Goal: Task Accomplishment & Management: Manage account settings

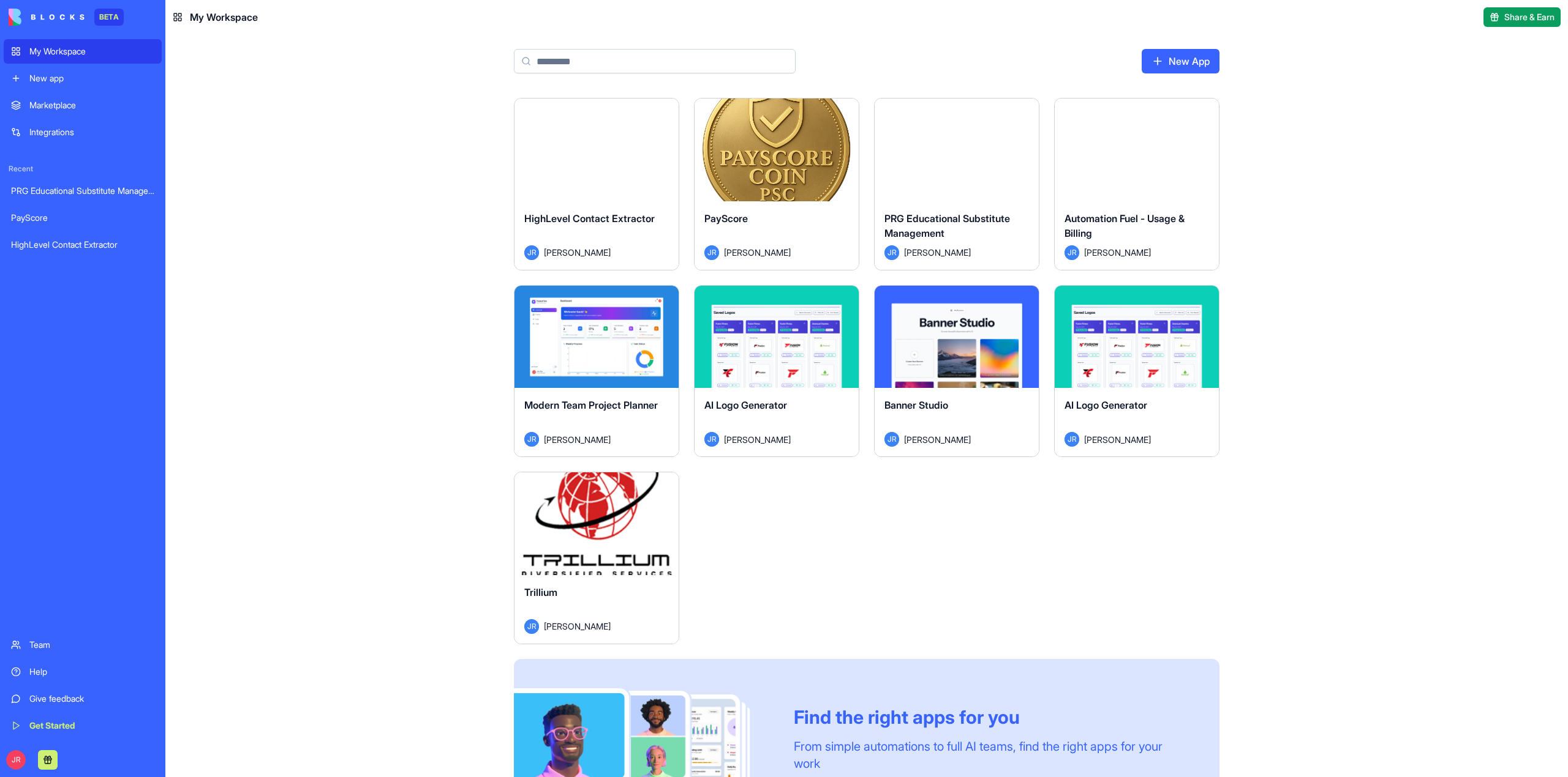
click at [594, 524] on button "Launch" at bounding box center [597, 524] width 92 height 25
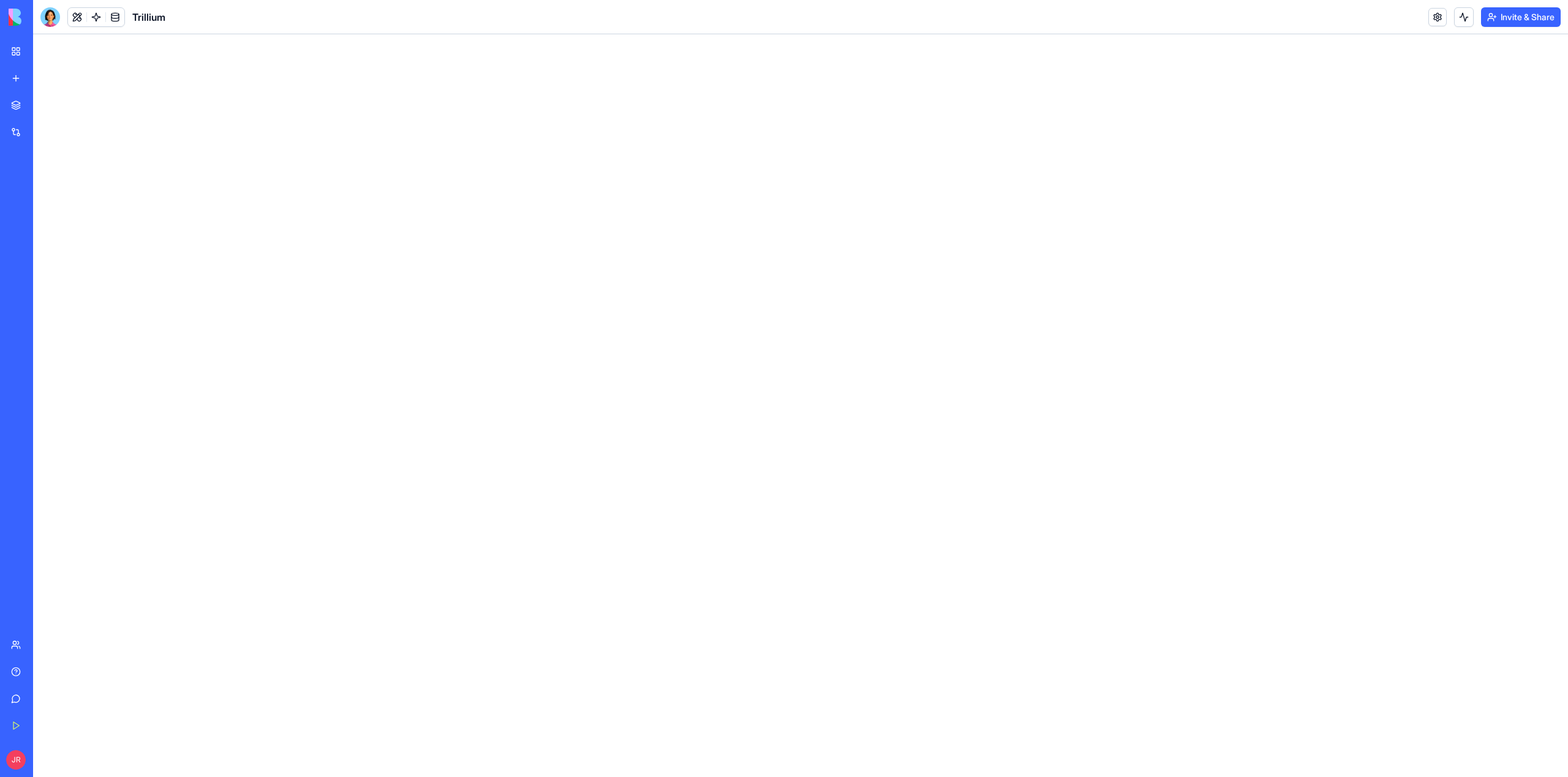
click at [1434, 15] on link at bounding box center [1437, 17] width 18 height 18
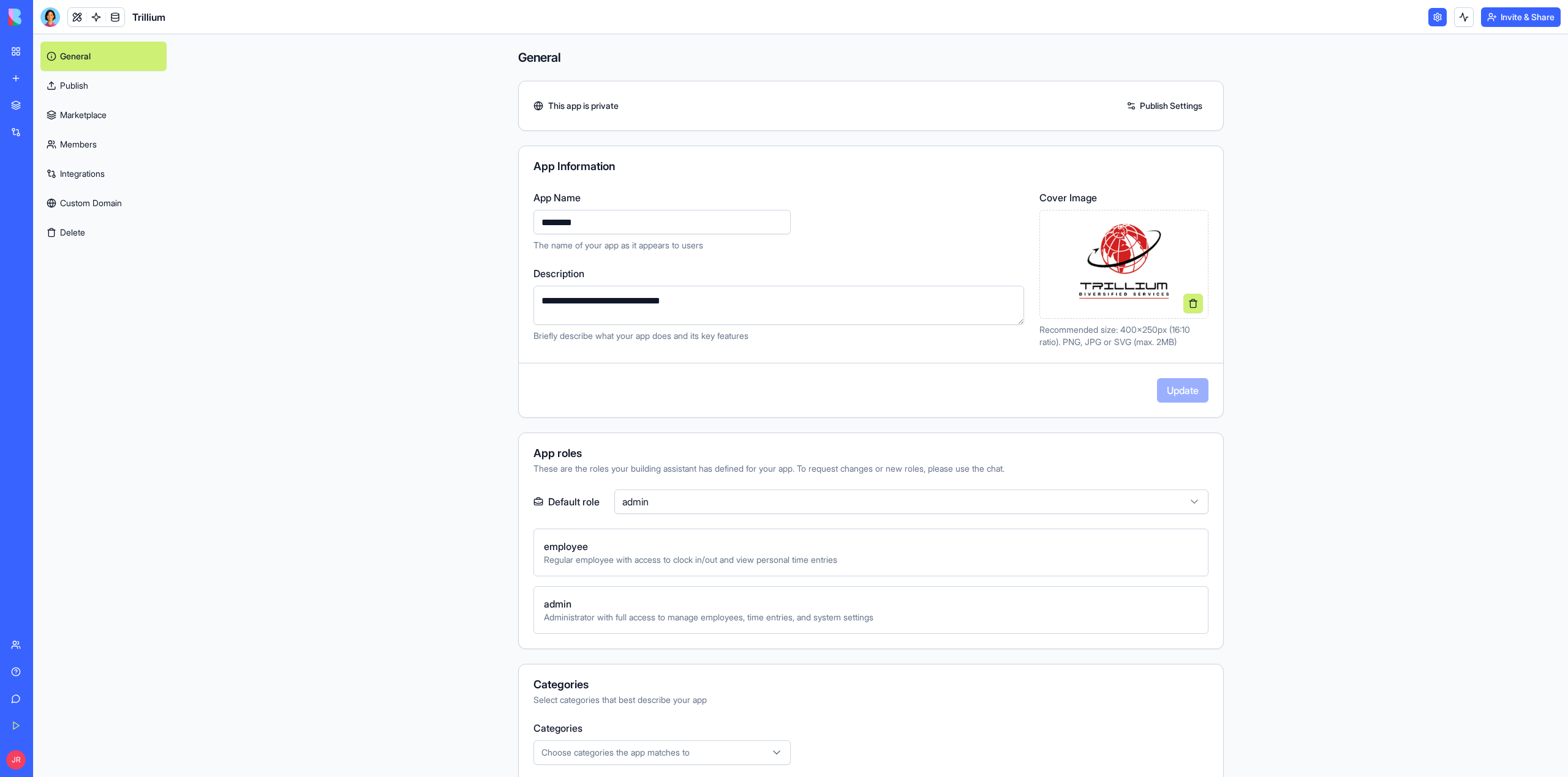
click at [87, 176] on link "Integrations" at bounding box center [104, 174] width 126 height 29
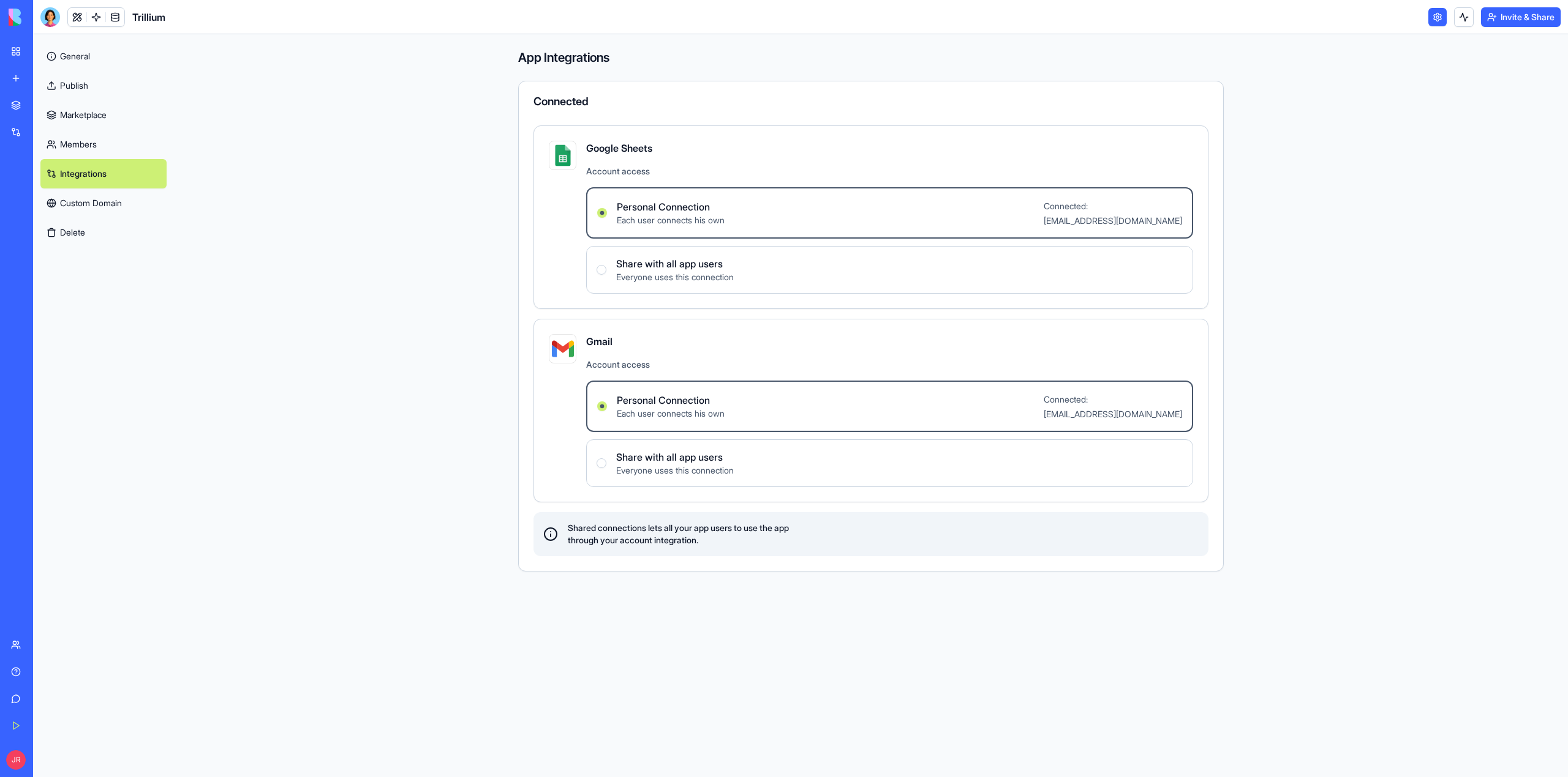
click at [91, 147] on link "Members" at bounding box center [104, 145] width 126 height 29
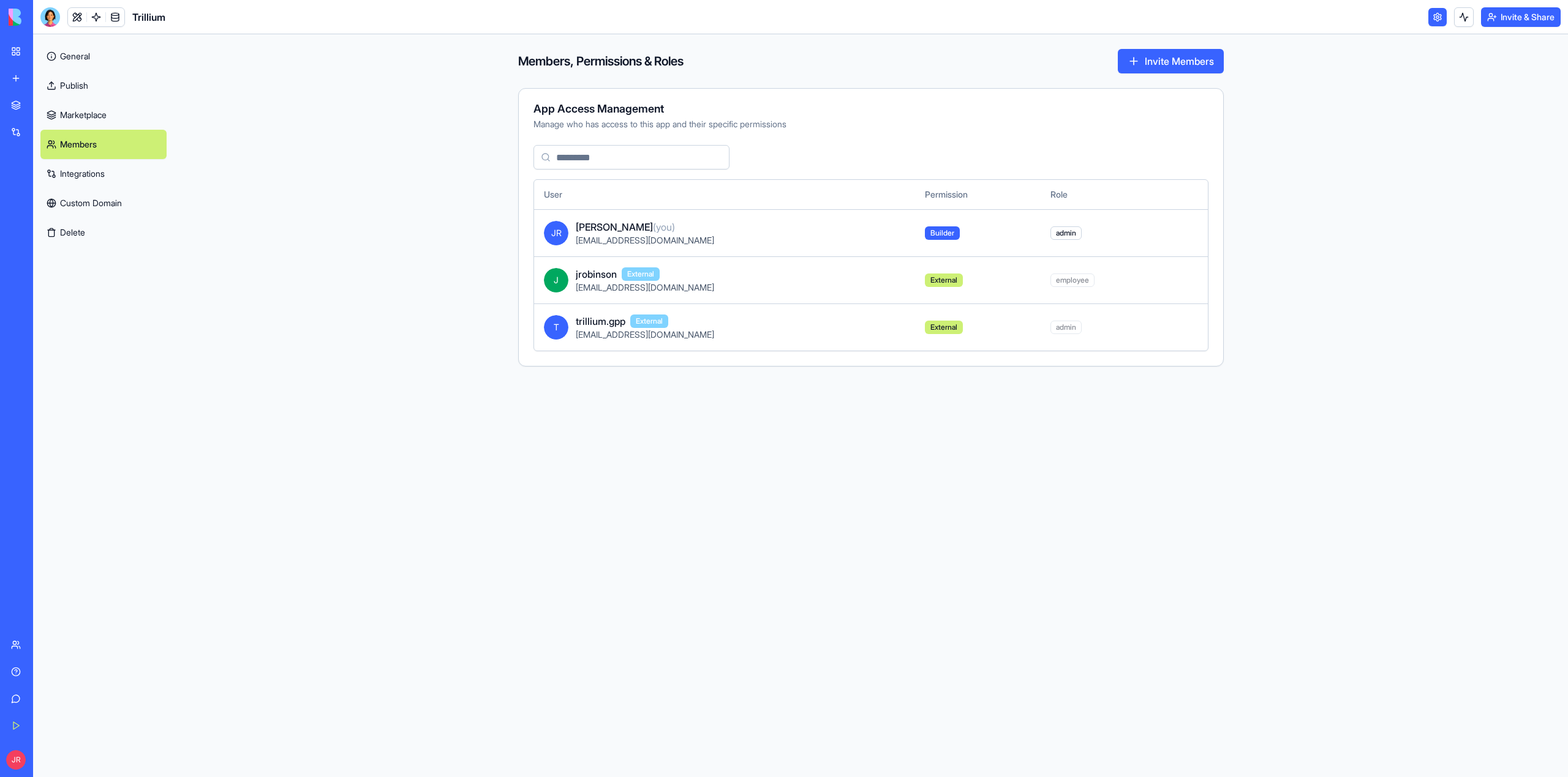
click at [1190, 60] on button "Invite Members" at bounding box center [1171, 61] width 106 height 25
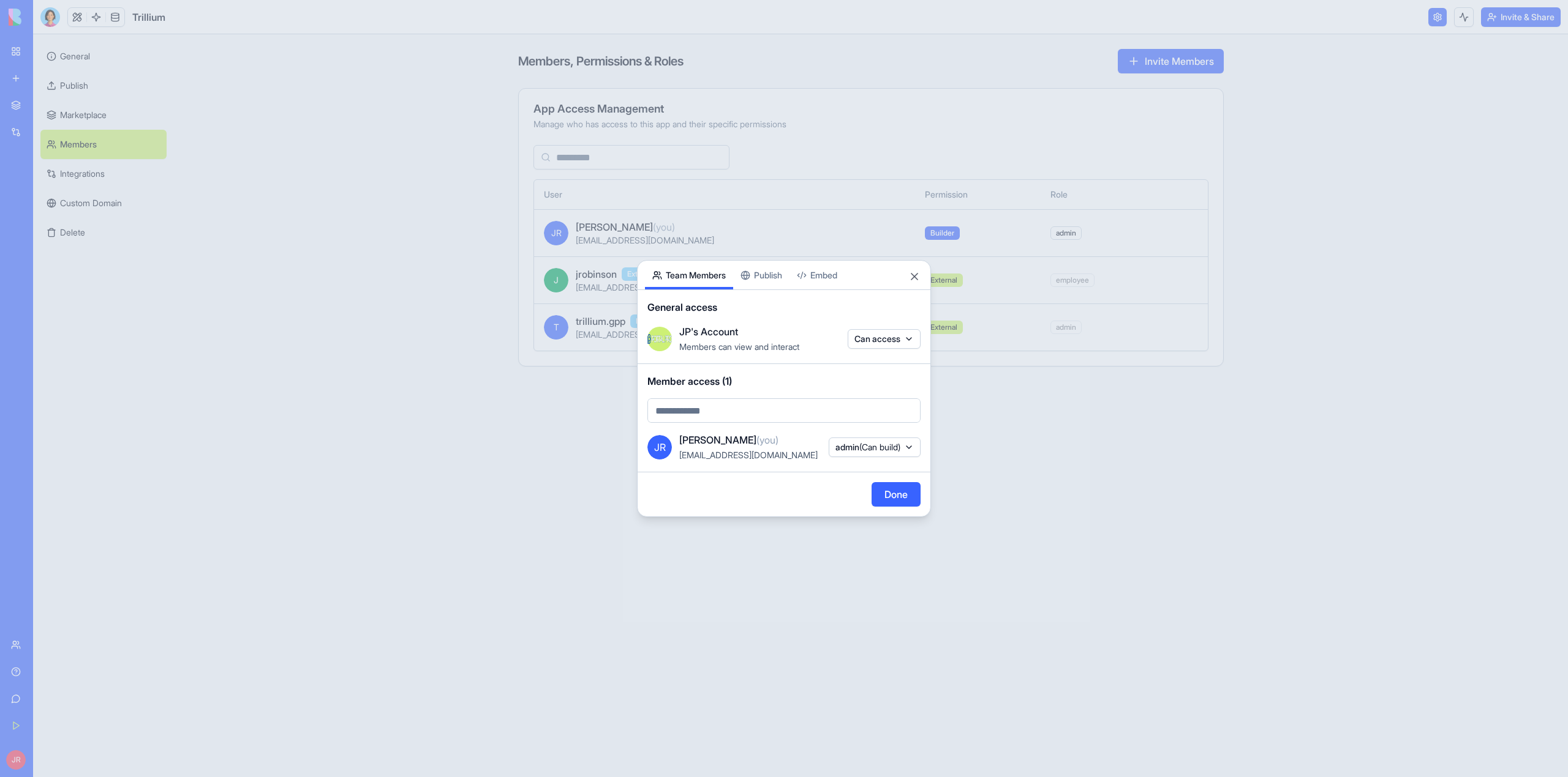
drag, startPoint x: 719, startPoint y: 415, endPoint x: 575, endPoint y: 431, distance: 144.9
click at [575, 431] on div at bounding box center [784, 388] width 1568 height 777
click at [894, 447] on span "(Can build)" at bounding box center [880, 447] width 41 height 10
click at [855, 514] on div "admin" at bounding box center [870, 512] width 92 height 20
click at [750, 503] on div at bounding box center [784, 388] width 1568 height 777
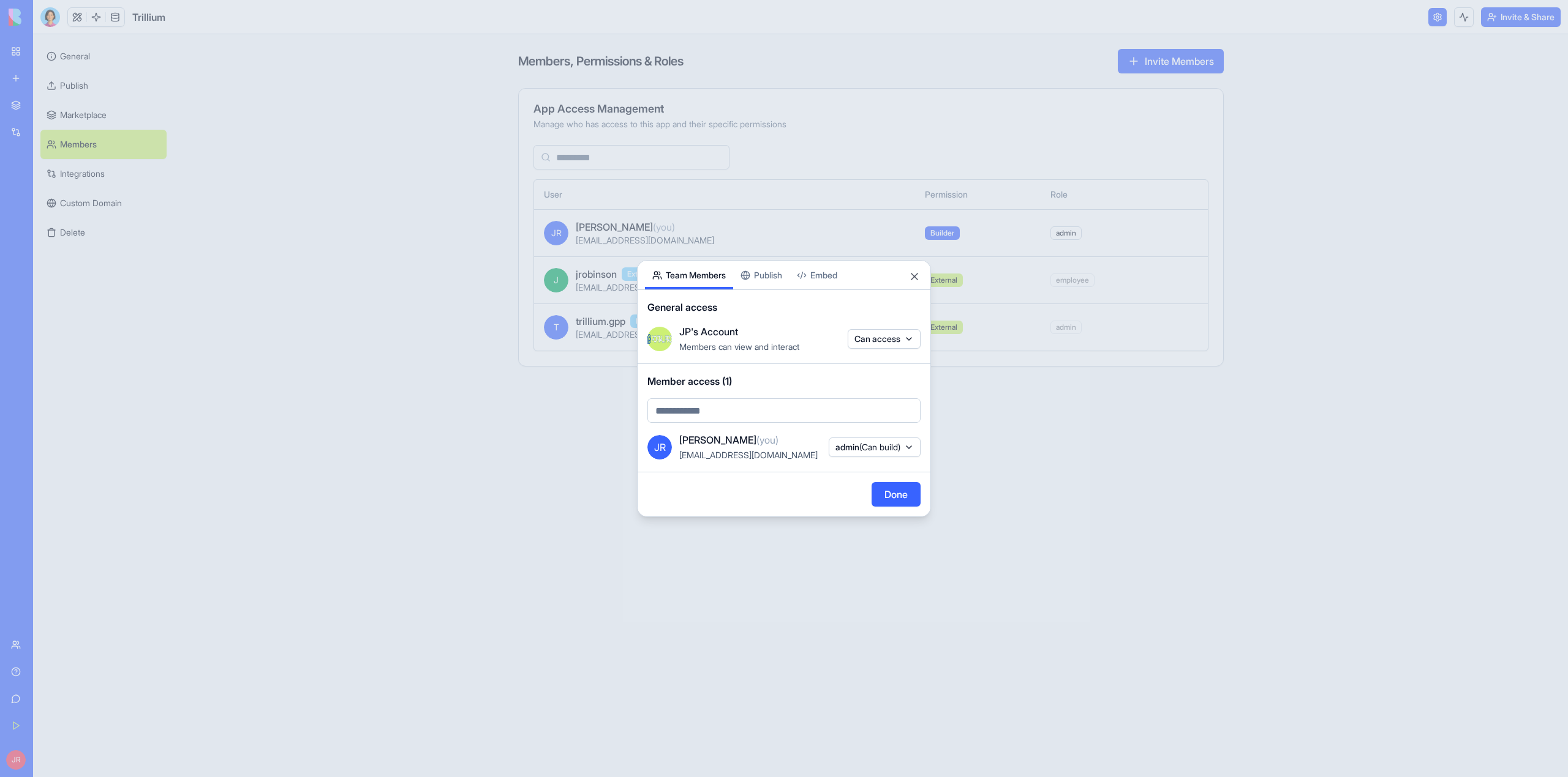
drag, startPoint x: 687, startPoint y: 411, endPoint x: 658, endPoint y: 419, distance: 30.1
click at [658, 419] on div at bounding box center [784, 388] width 1568 height 777
paste input "**********"
type input "**********"
click at [708, 449] on span "Currently not in your account" at bounding box center [740, 451] width 111 height 10
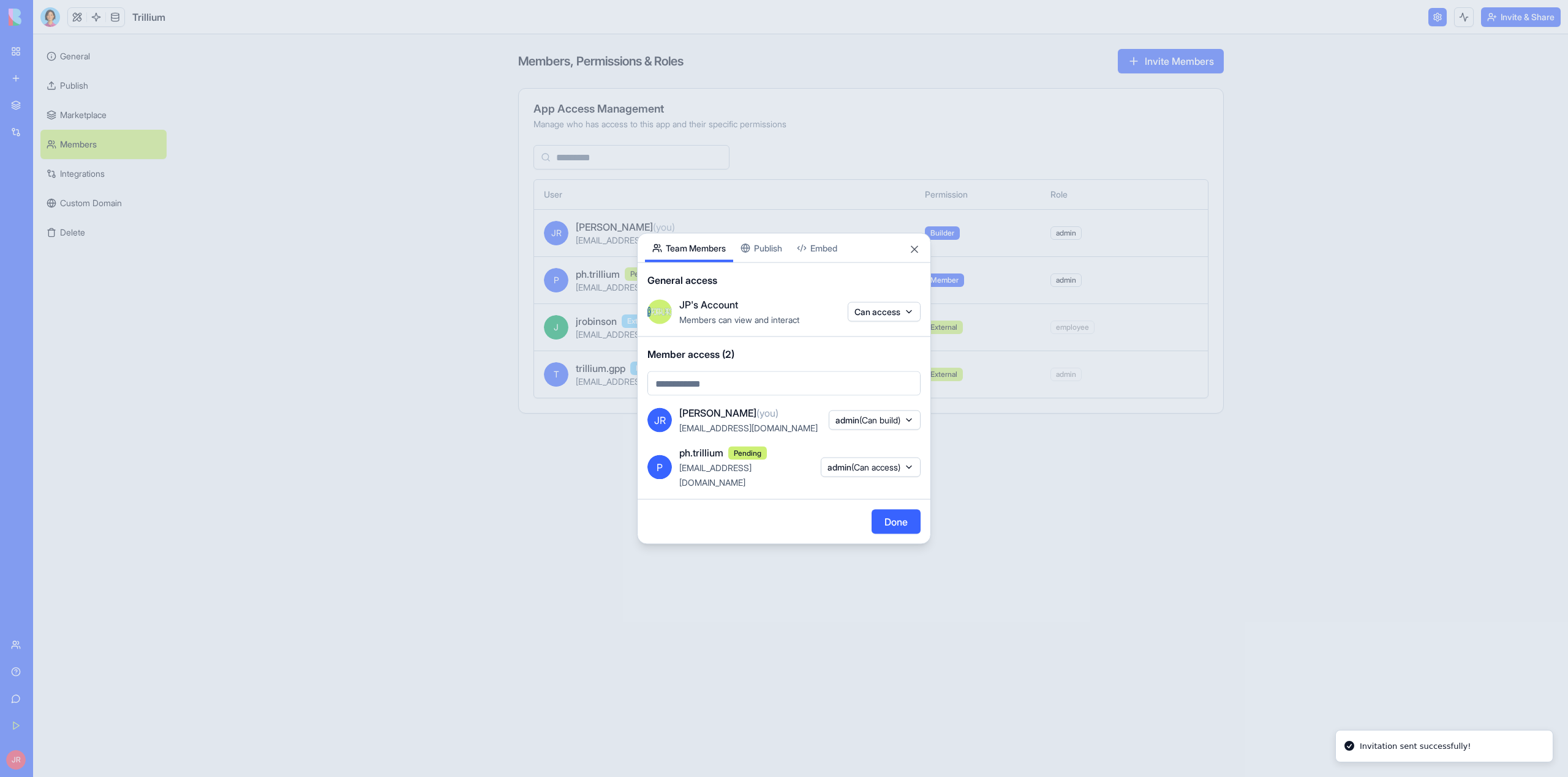
click at [841, 466] on span "admin (Can access)" at bounding box center [864, 467] width 73 height 12
click at [769, 507] on div at bounding box center [784, 388] width 1568 height 777
click at [907, 521] on button "Done" at bounding box center [895, 522] width 49 height 25
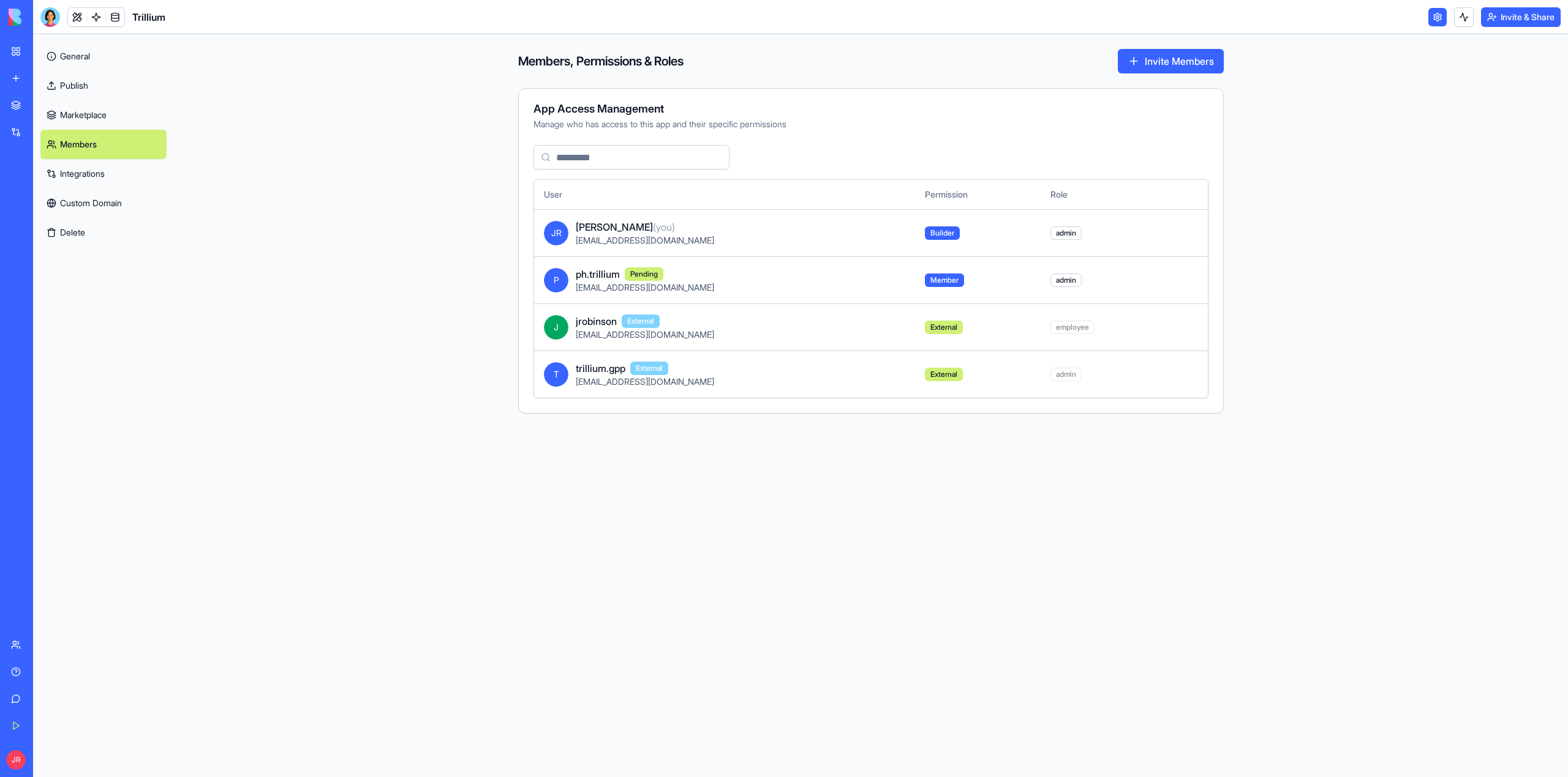
click at [45, 646] on div "Team" at bounding box center [37, 645] width 16 height 12
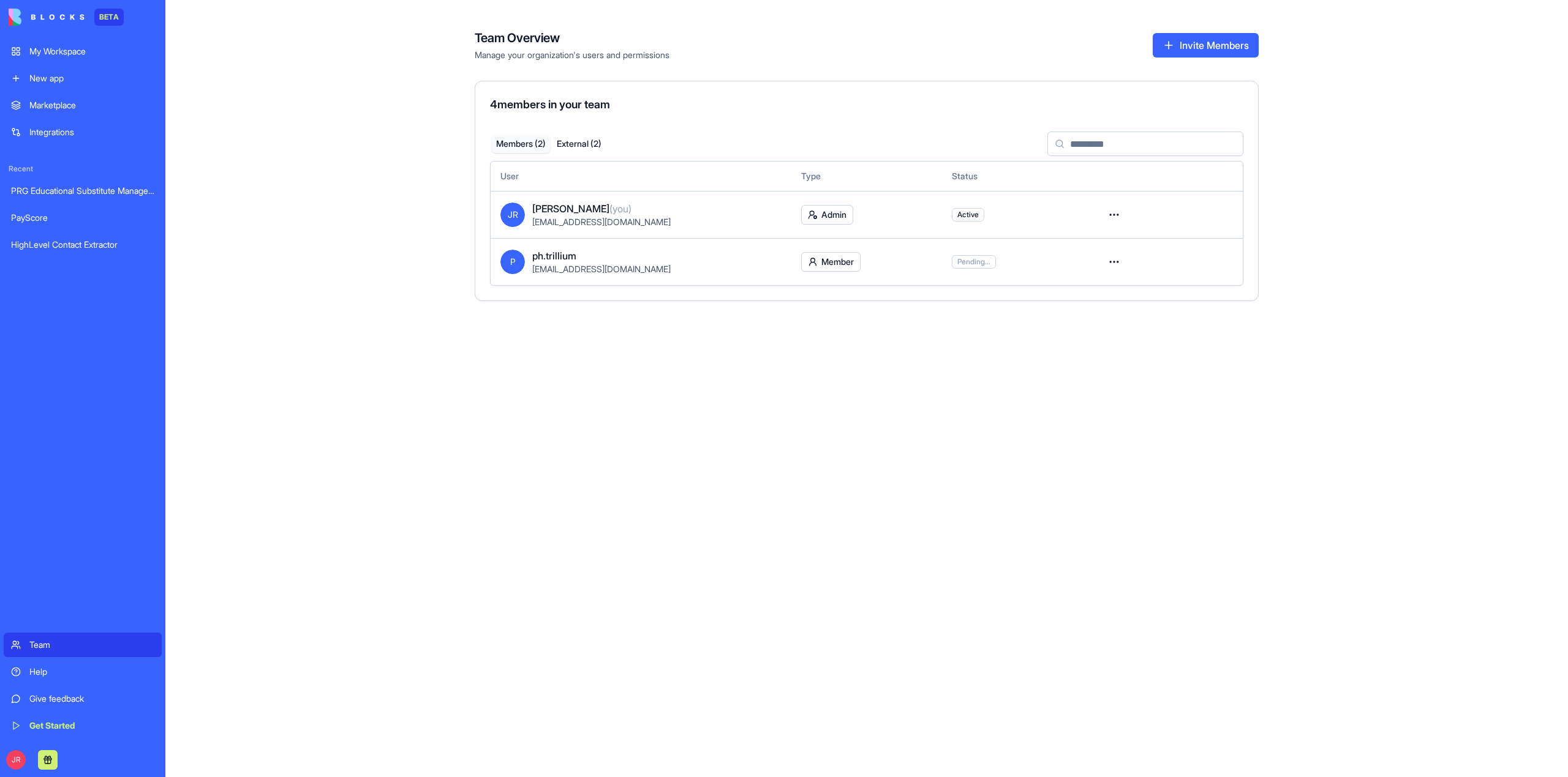
click at [1110, 262] on html "BETA My Workspace New app Marketplace Integrations Recent PRG Educational Subst…" at bounding box center [784, 388] width 1568 height 777
click at [1093, 309] on div "Convert to external" at bounding box center [1069, 309] width 98 height 20
click at [594, 142] on button "External ( 3 )" at bounding box center [578, 144] width 57 height 17
click at [1117, 309] on html "BETA My Workspace New app Marketplace Integrations Recent PRG Educational Subst…" at bounding box center [784, 388] width 1568 height 777
click at [412, 206] on html "BETA My Workspace New app Marketplace Integrations Recent PRG Educational Subst…" at bounding box center [784, 388] width 1568 height 777
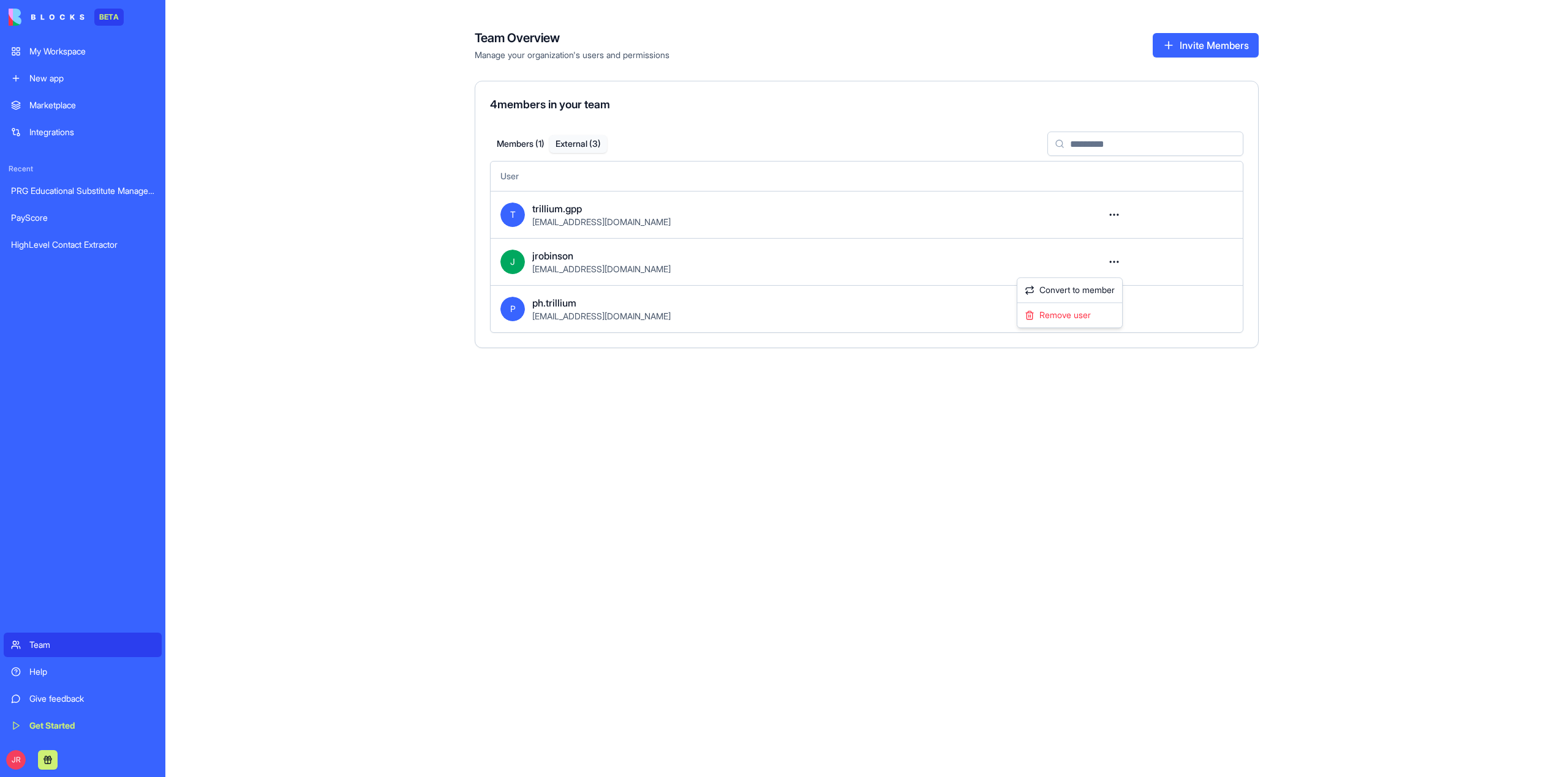
click at [1115, 263] on html "BETA My Workspace New app Marketplace Integrations Recent PRG Educational Subst…" at bounding box center [784, 388] width 1568 height 777
click at [1157, 255] on html "BETA My Workspace New app Marketplace Integrations Recent PRG Educational Subst…" at bounding box center [784, 388] width 1568 height 777
click at [501, 145] on button "Members ( 1 )" at bounding box center [520, 144] width 57 height 17
click at [576, 145] on button "External ( 3 )" at bounding box center [578, 144] width 57 height 17
click at [55, 47] on div "My Workspace" at bounding box center [92, 51] width 125 height 12
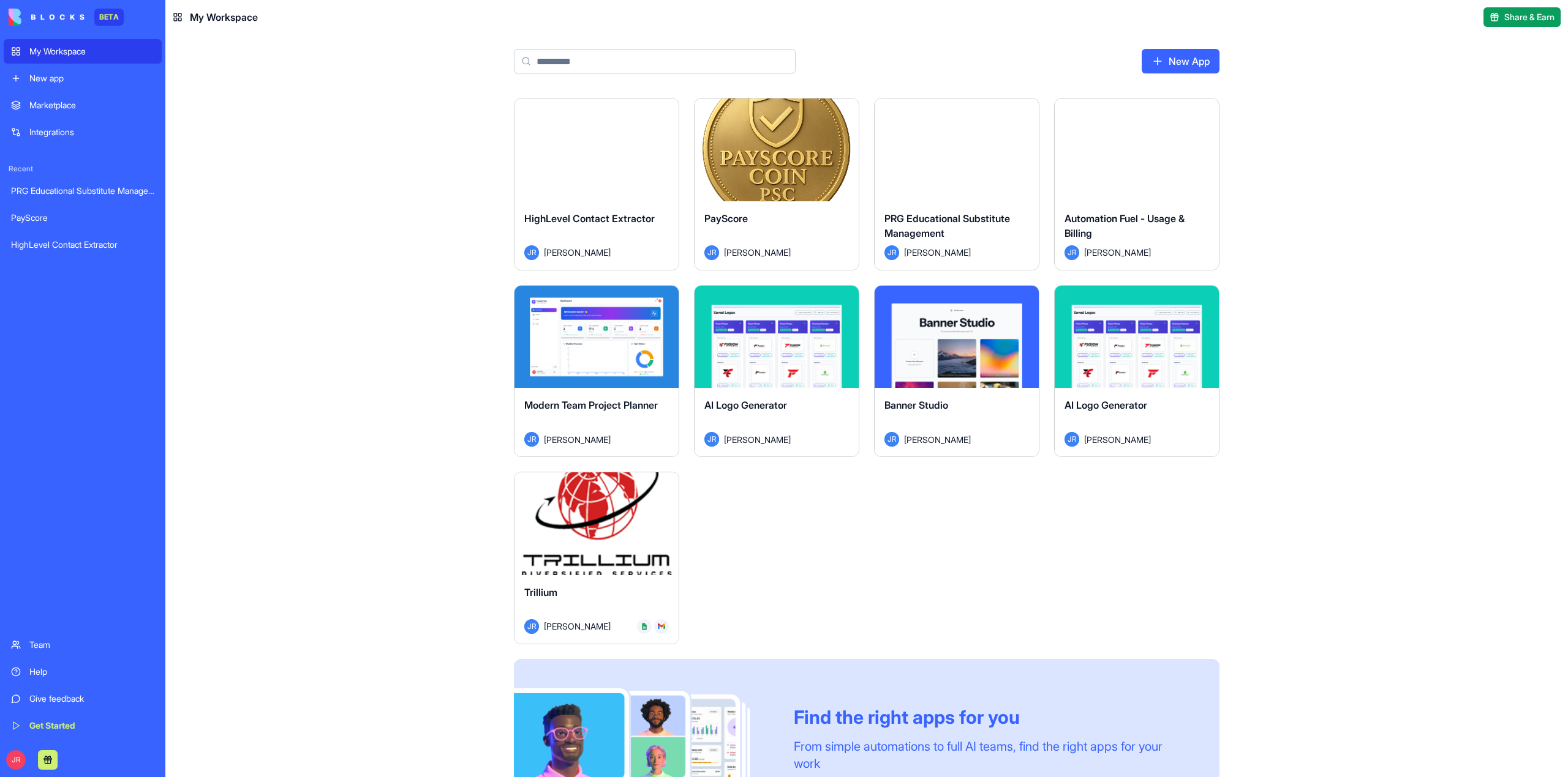
click at [602, 529] on button "Launch" at bounding box center [597, 524] width 92 height 25
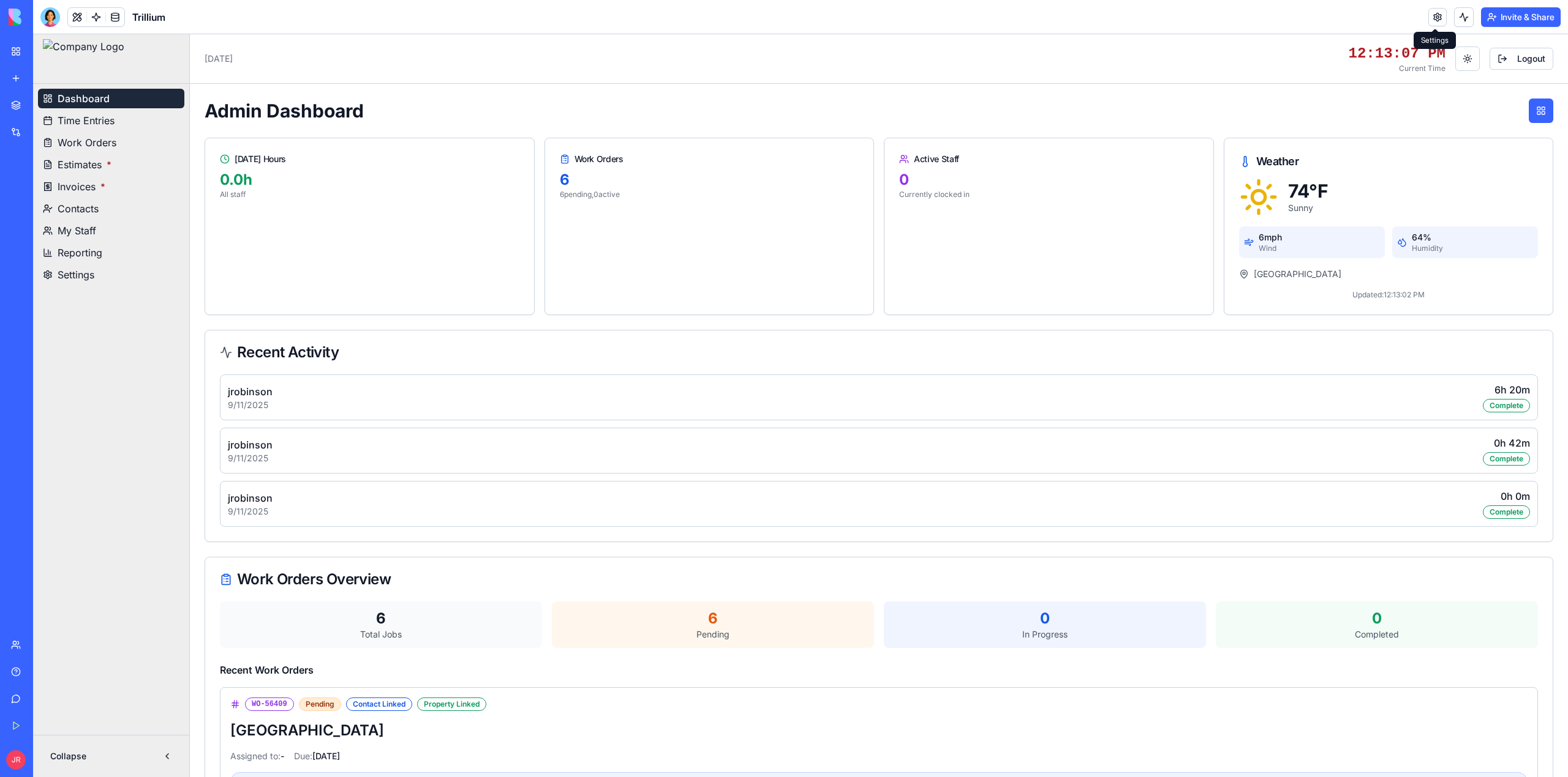
click at [1431, 15] on link at bounding box center [1437, 17] width 18 height 18
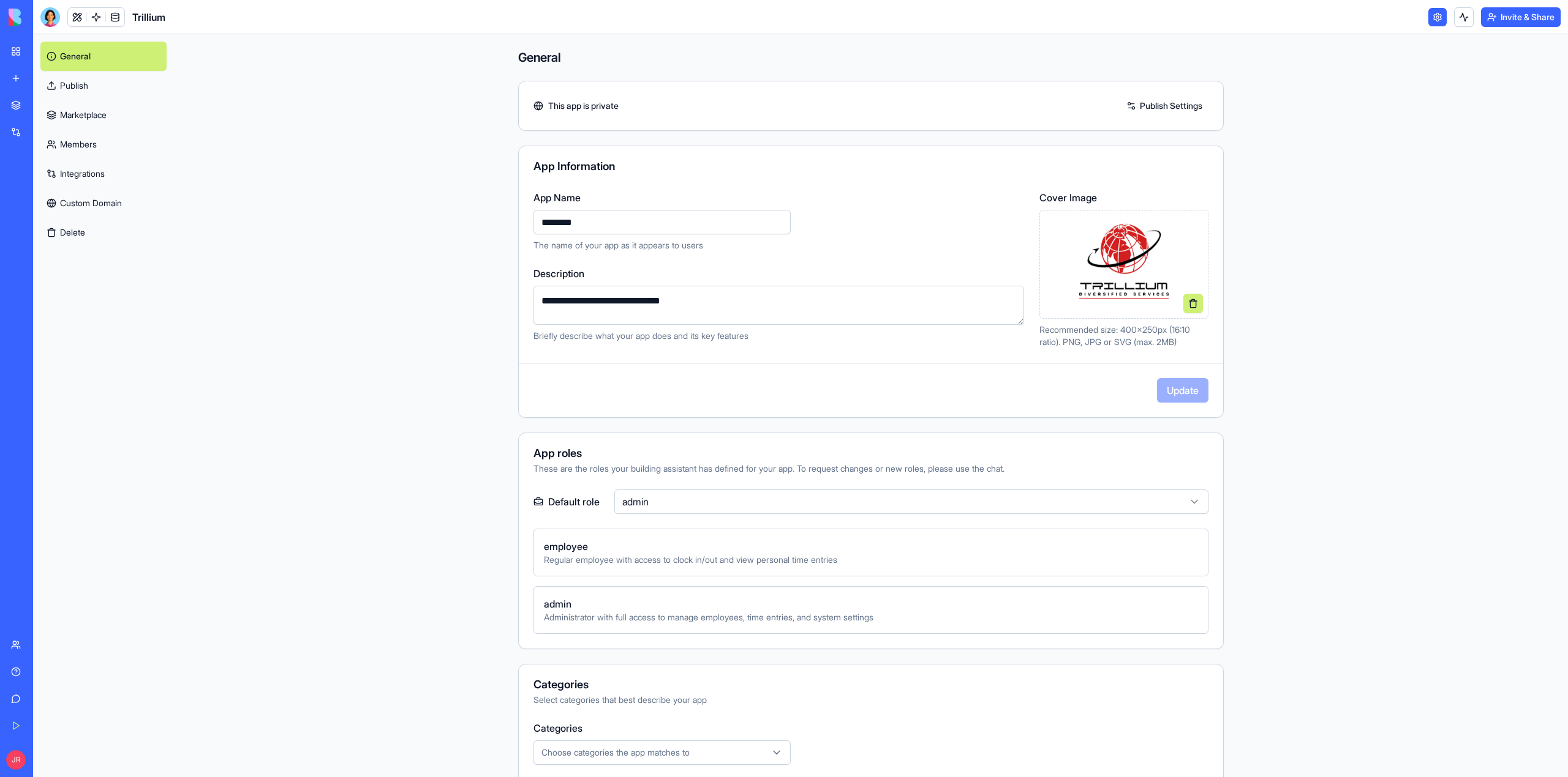
click at [86, 139] on link "Members" at bounding box center [104, 145] width 126 height 29
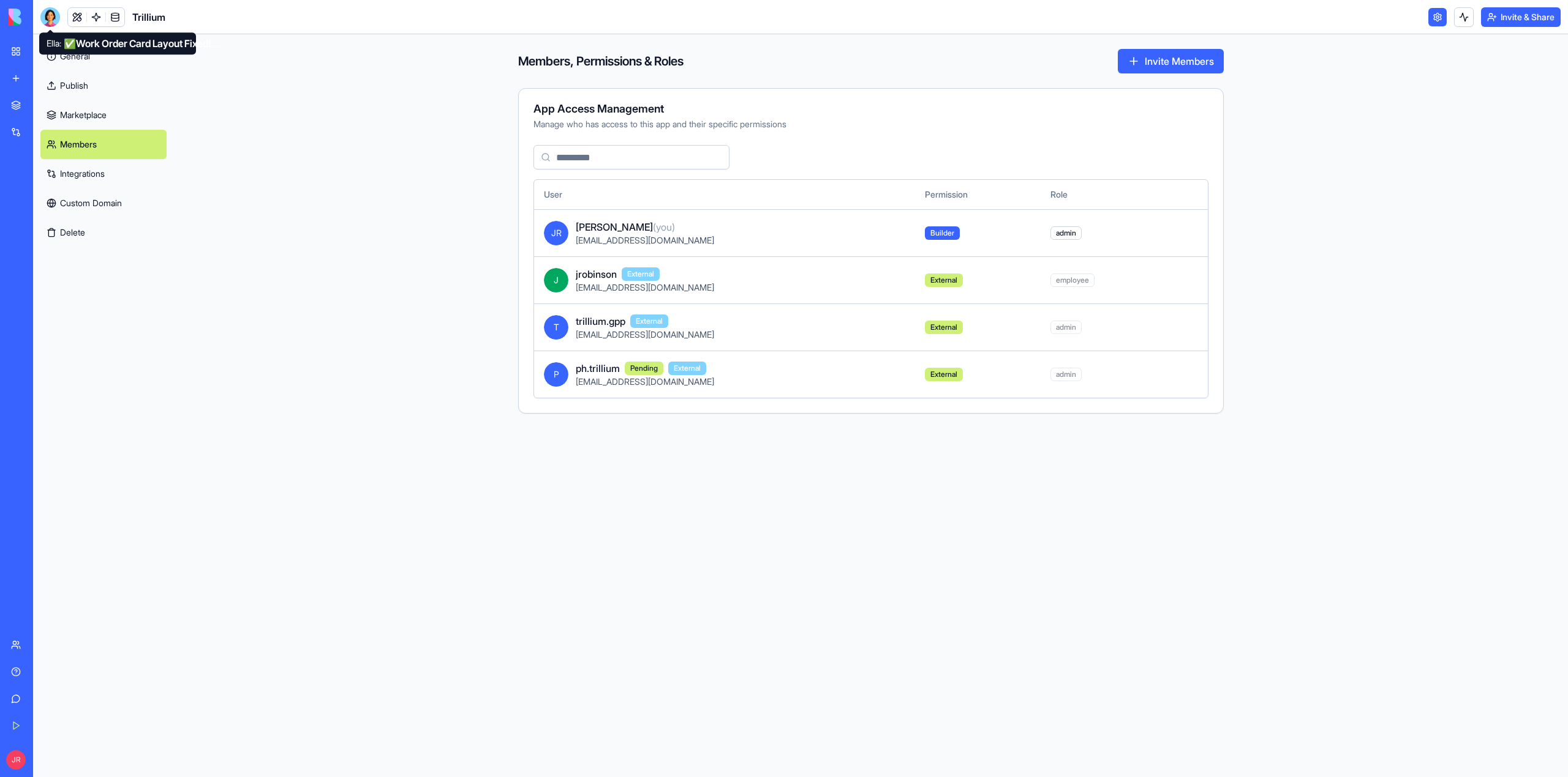
click at [45, 17] on div at bounding box center [50, 17] width 20 height 20
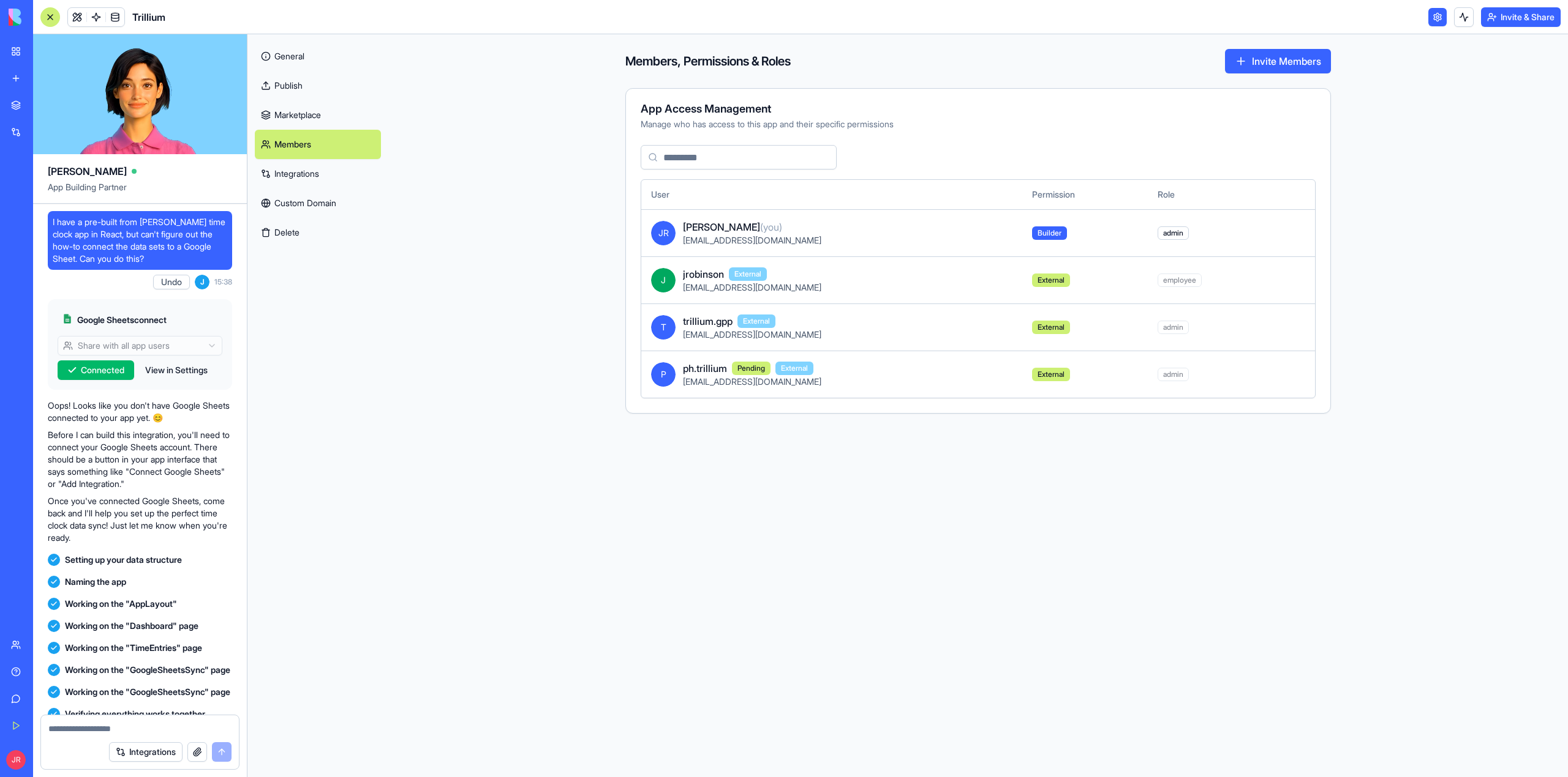
scroll to position [426078, 0]
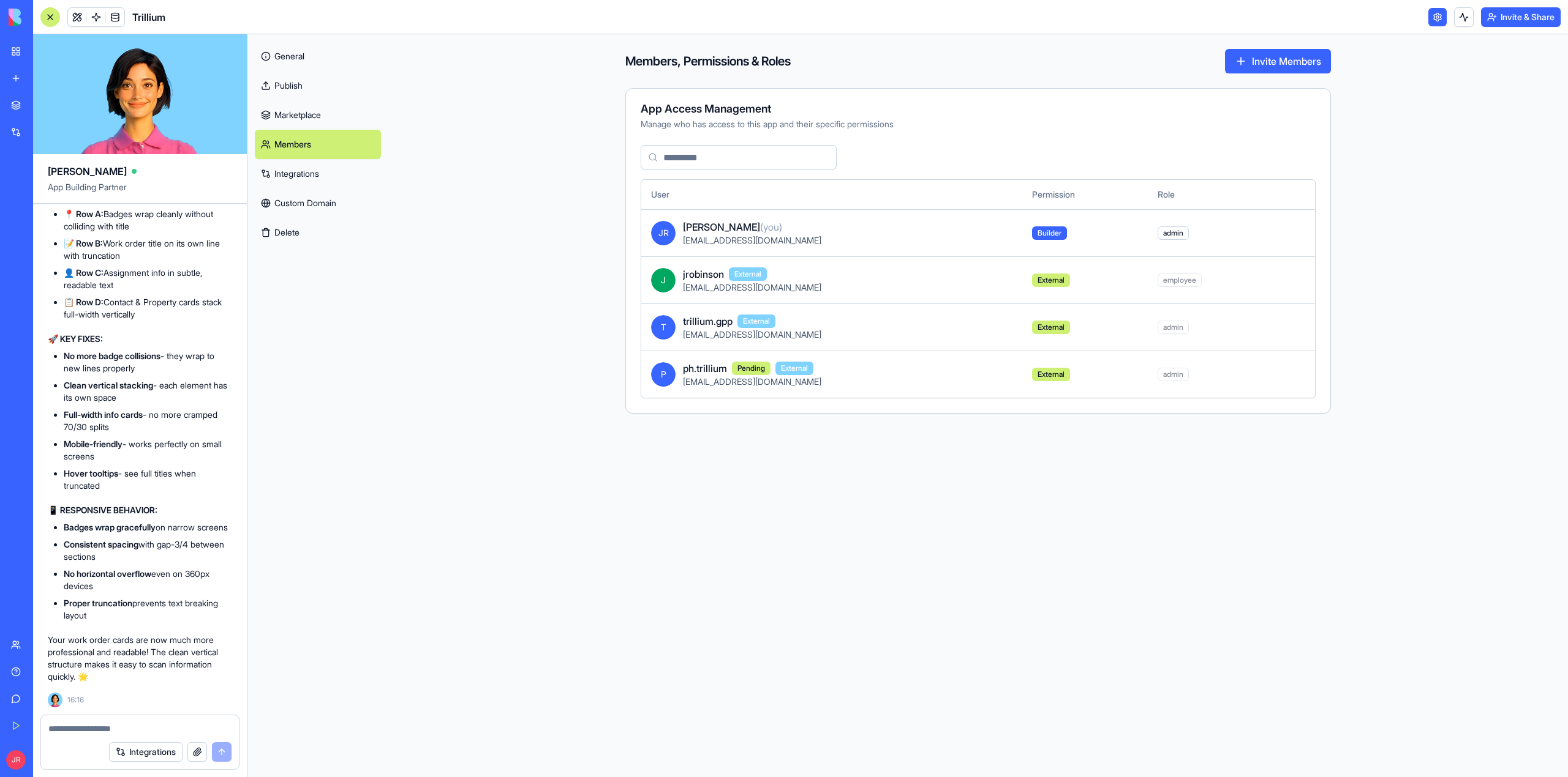
drag, startPoint x: 786, startPoint y: 334, endPoint x: 682, endPoint y: 336, distance: 104.0
click at [683, 336] on div "[EMAIL_ADDRESS][DOMAIN_NAME]" at bounding box center [847, 335] width 329 height 12
copy span "[EMAIL_ADDRESS][DOMAIN_NAME]"
click at [162, 723] on textarea at bounding box center [140, 728] width 183 height 12
paste textarea "**********"
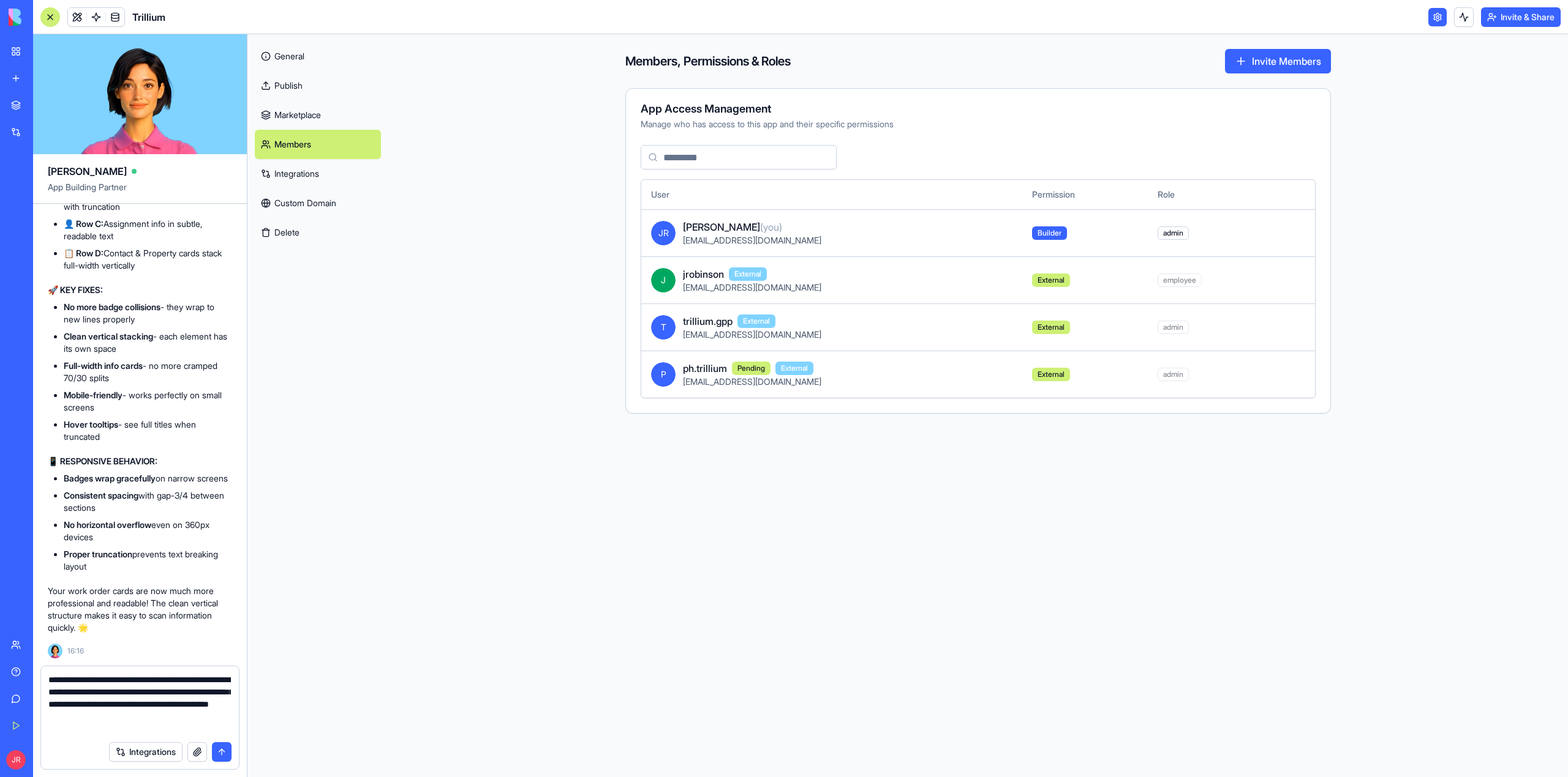
type textarea "**********"
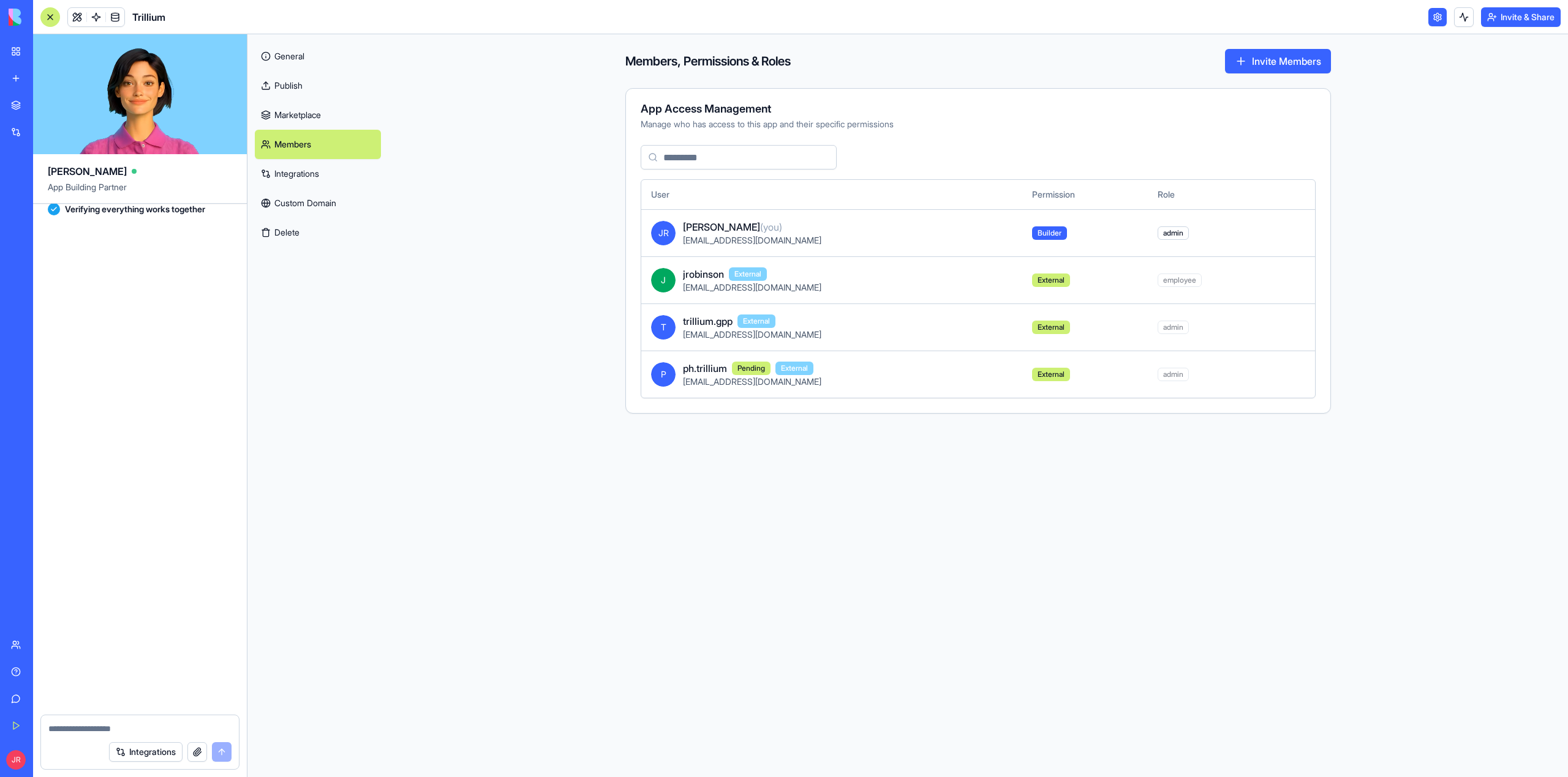
scroll to position [426849, 0]
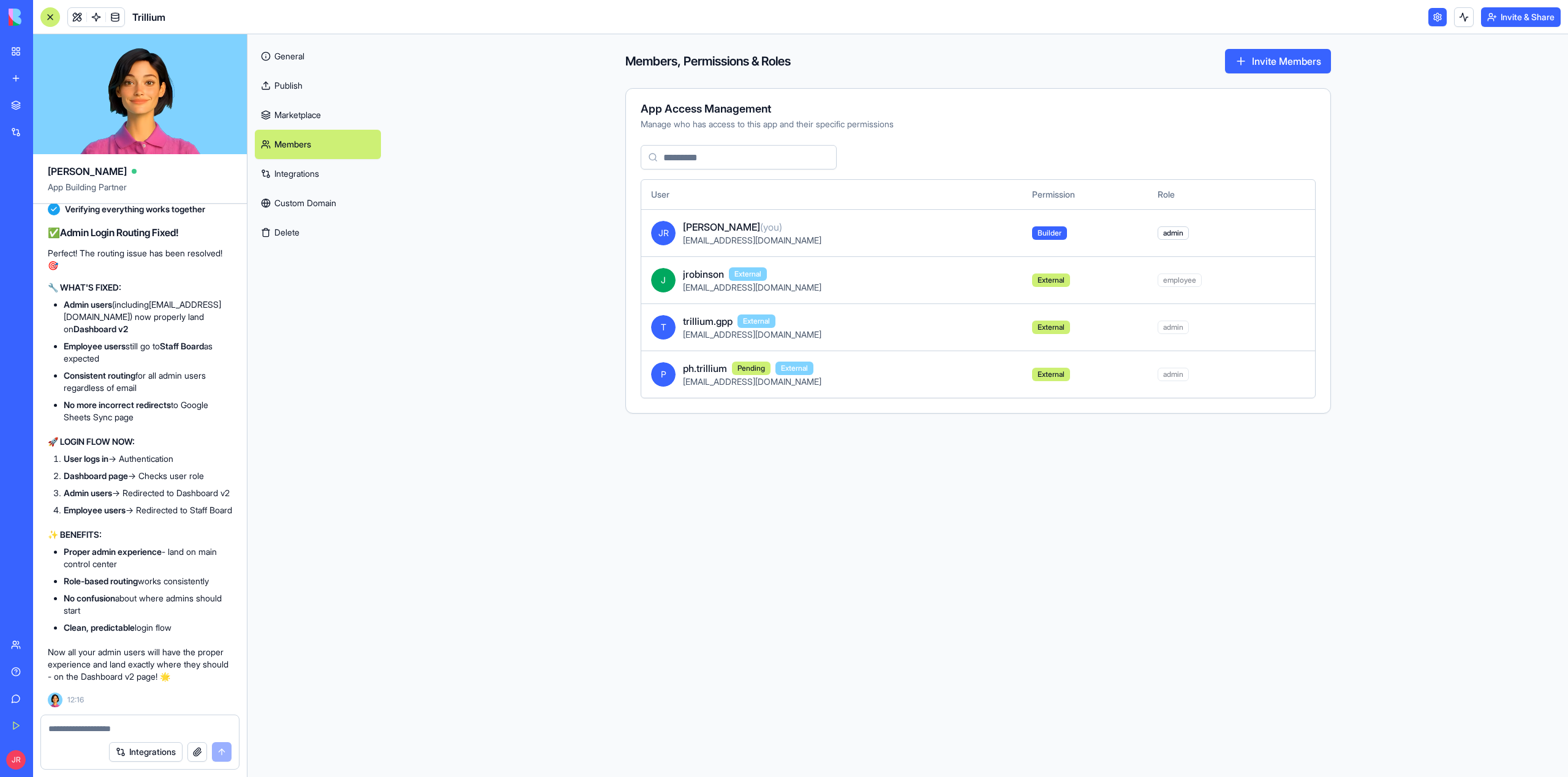
click at [89, 725] on textarea at bounding box center [140, 728] width 182 height 12
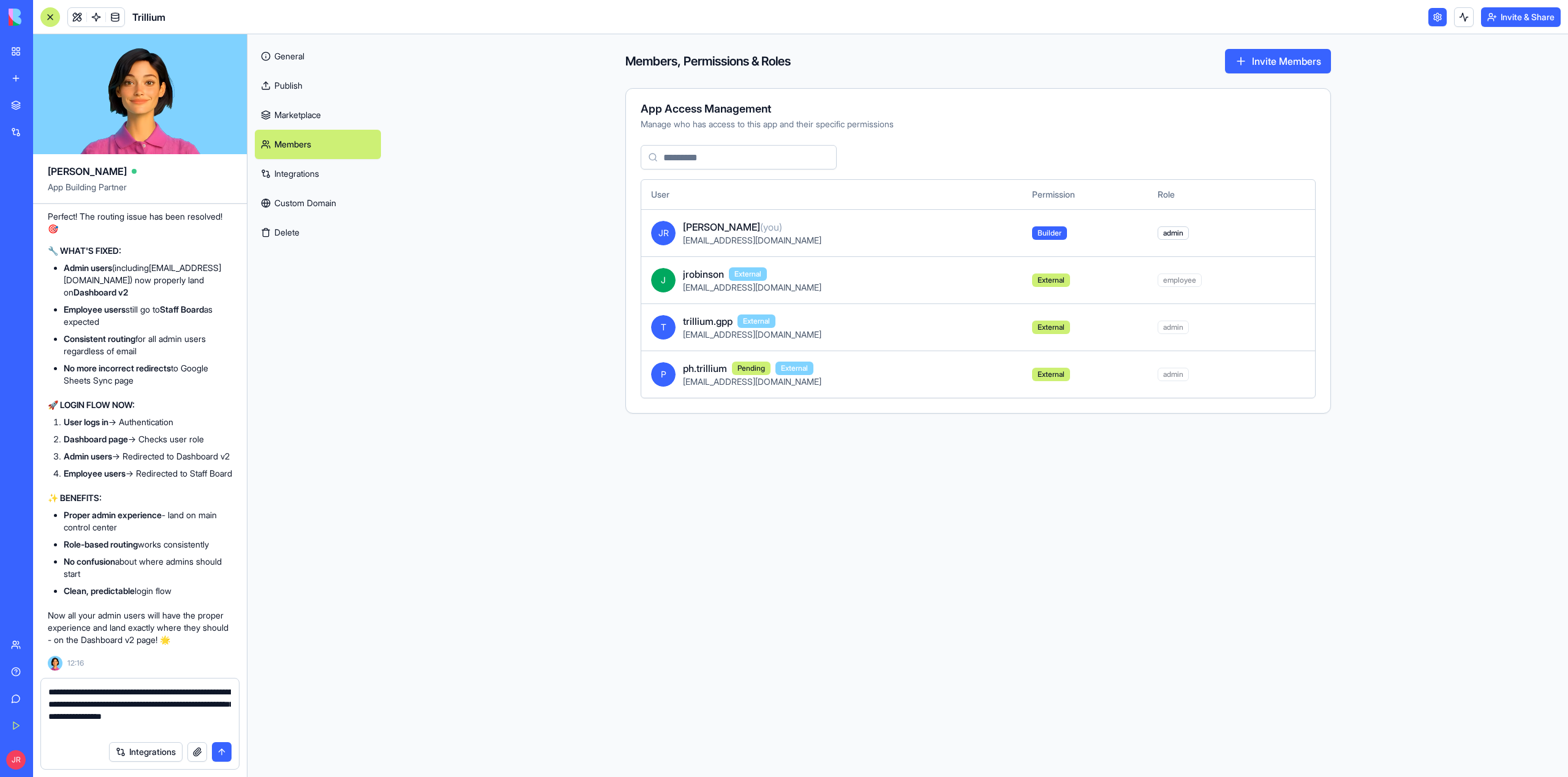
type textarea "**********"
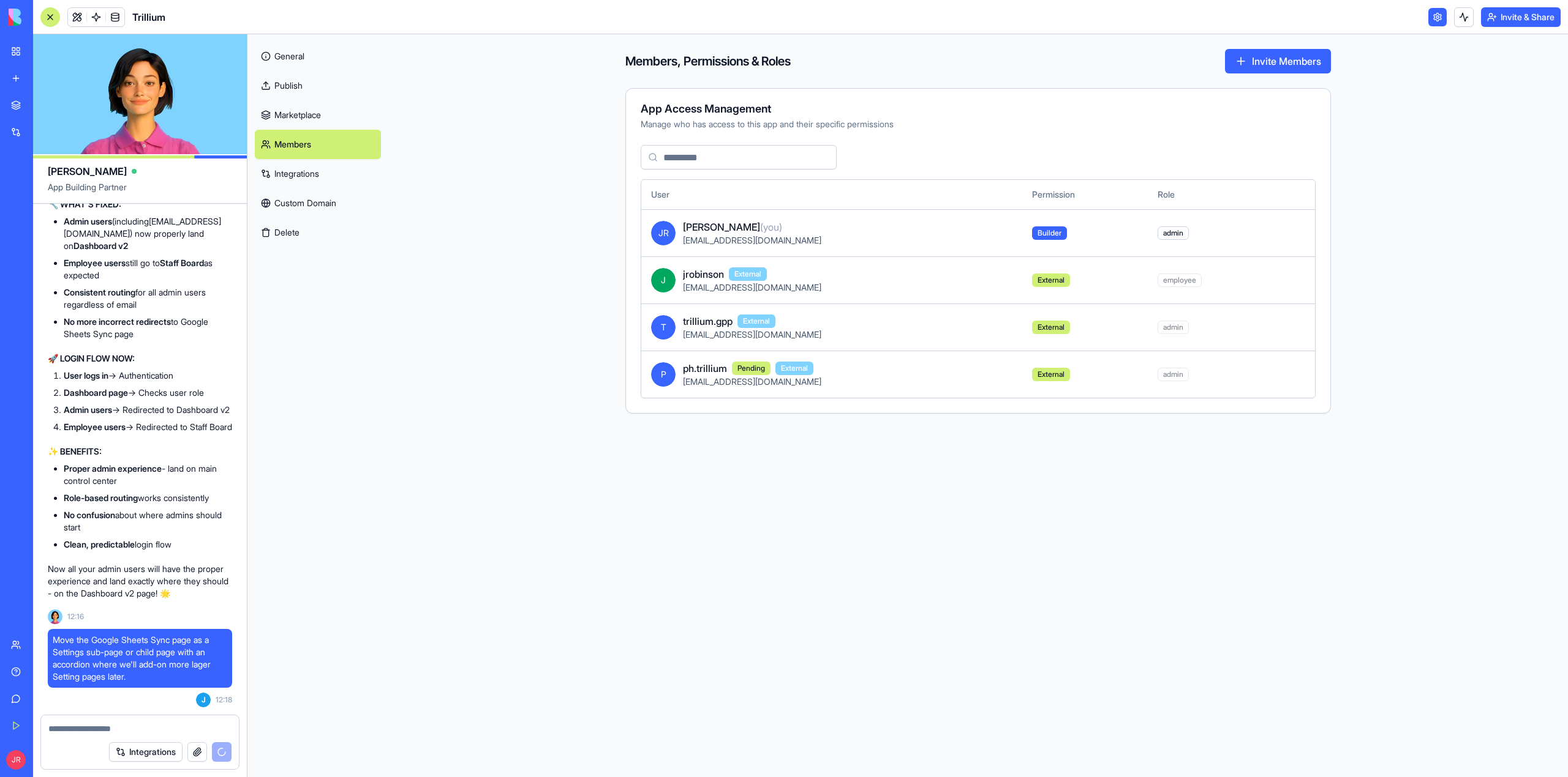
scroll to position [426932, 0]
click at [77, 17] on span at bounding box center [77, 17] width 34 height 34
click at [79, 17] on span at bounding box center [77, 17] width 34 height 34
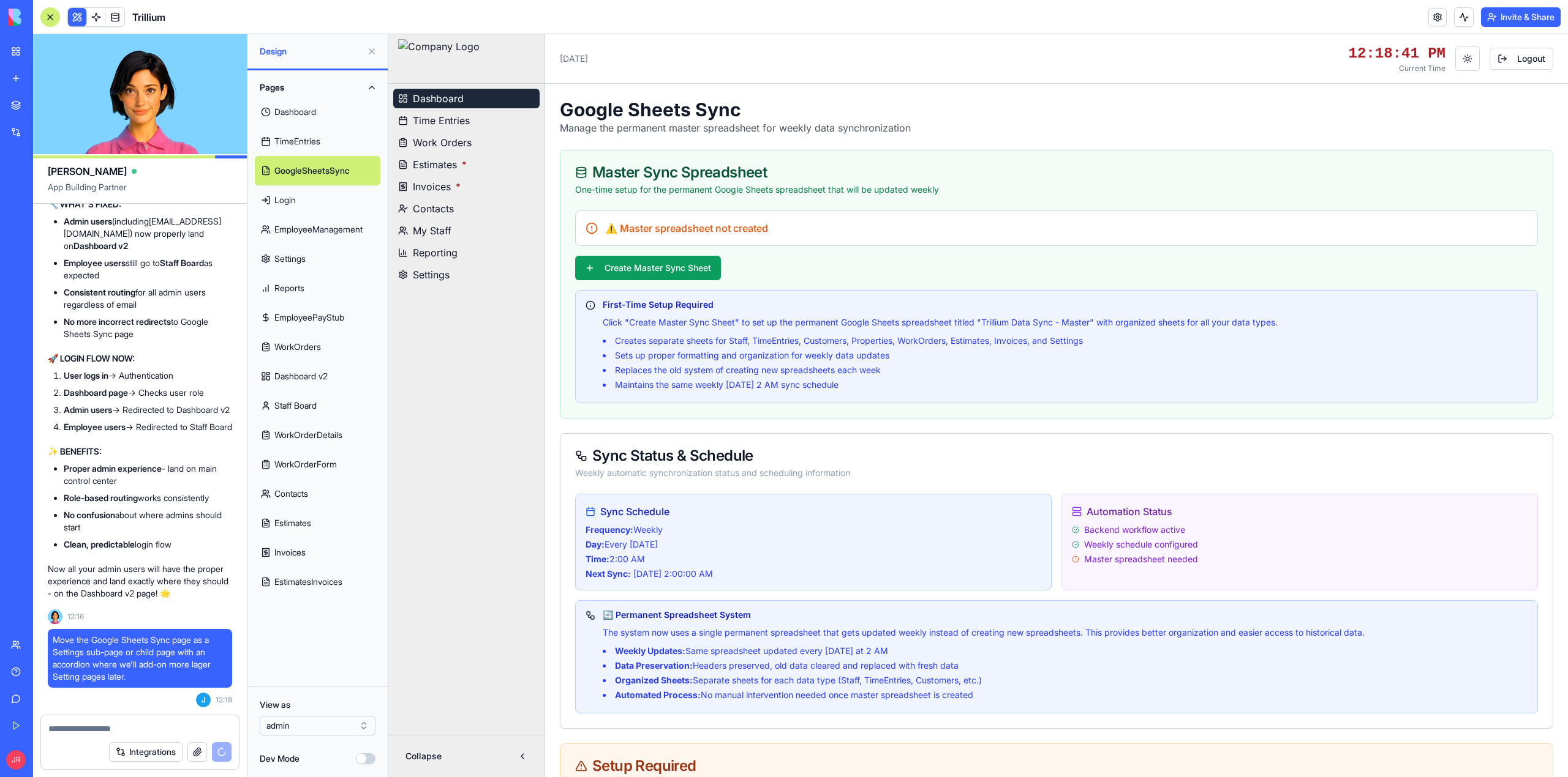
click at [456, 98] on span "Dashboard" at bounding box center [438, 99] width 51 height 15
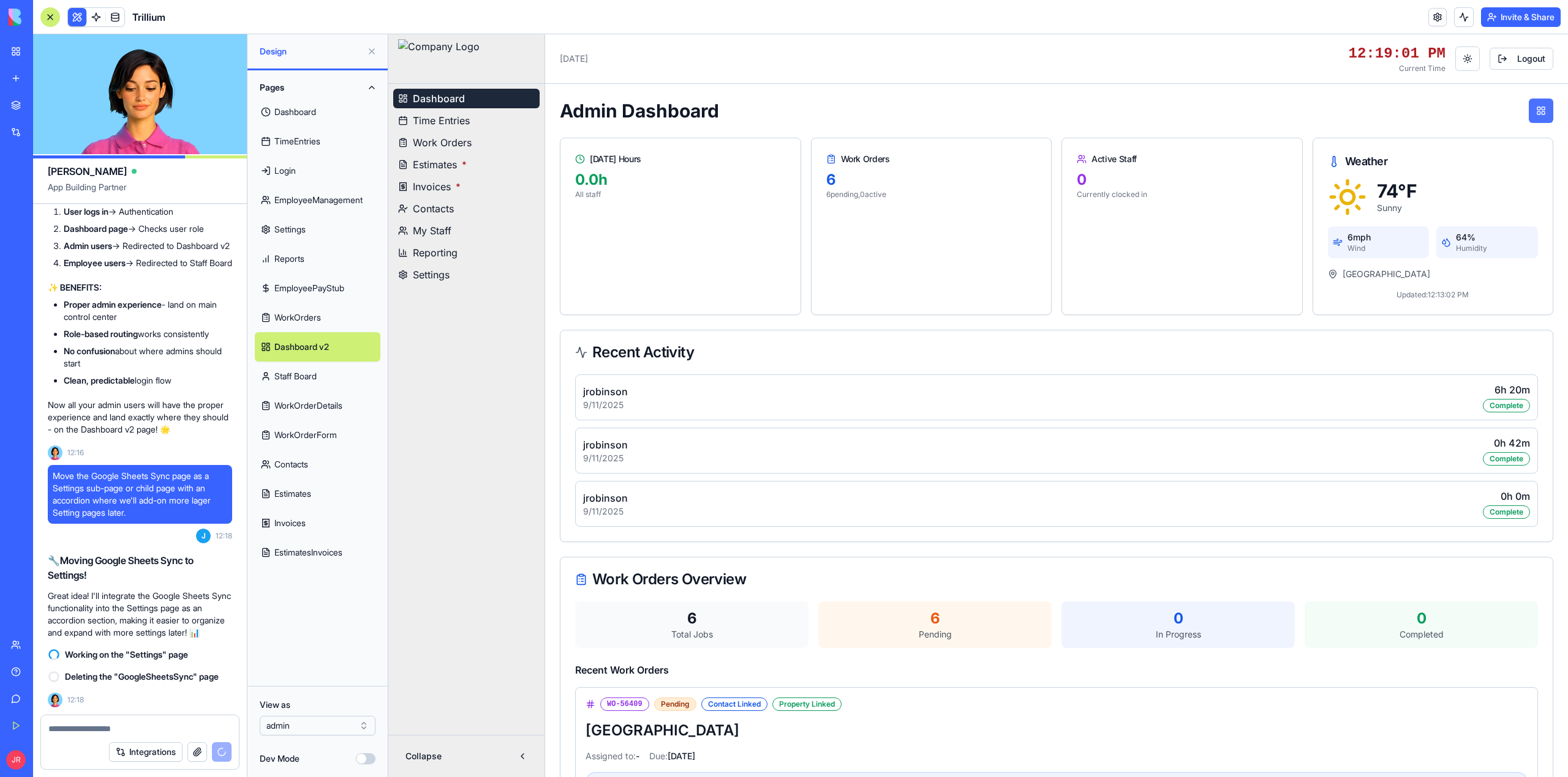
click at [1529, 118] on button "button" at bounding box center [1541, 111] width 25 height 25
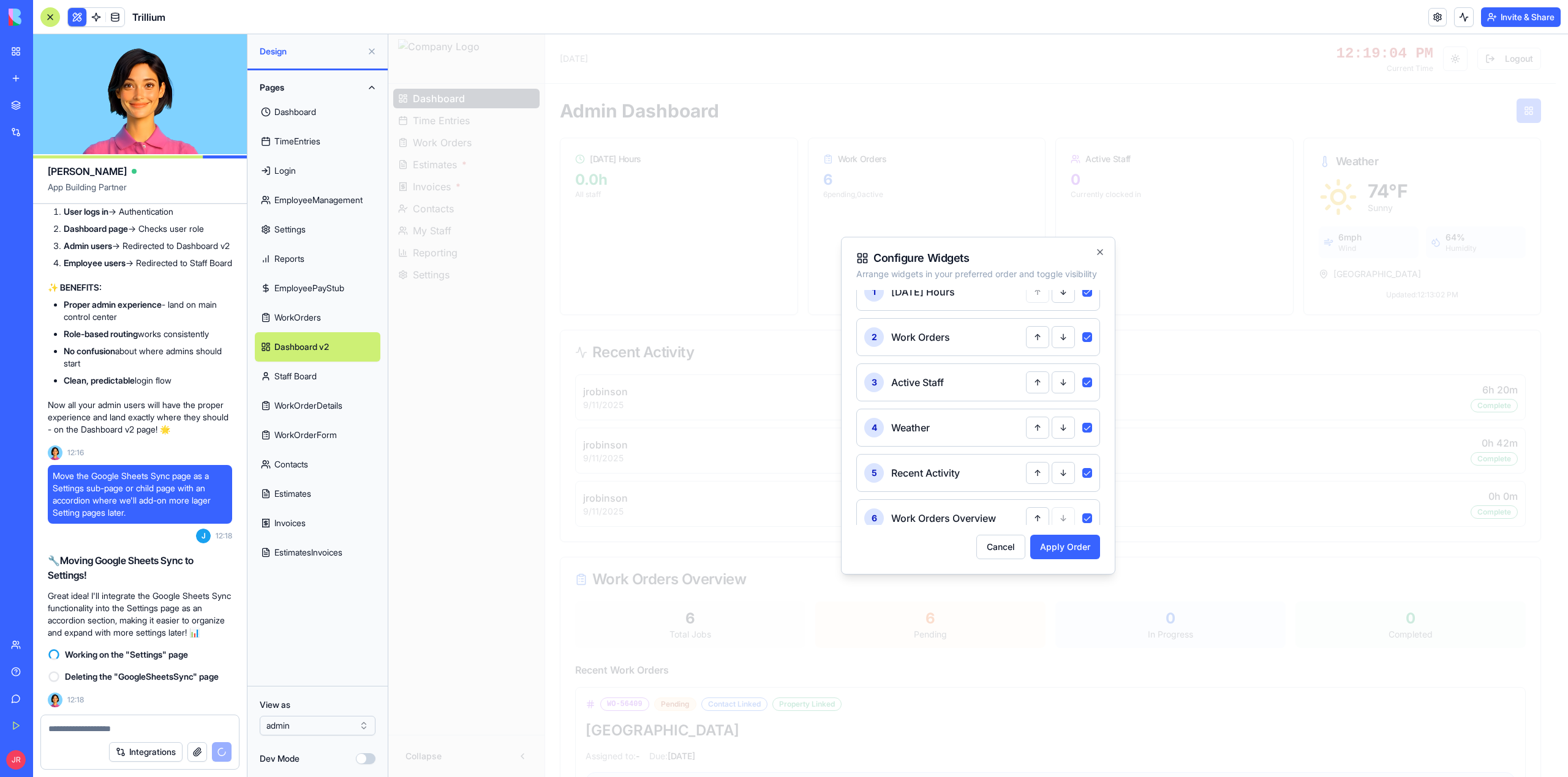
scroll to position [32, 0]
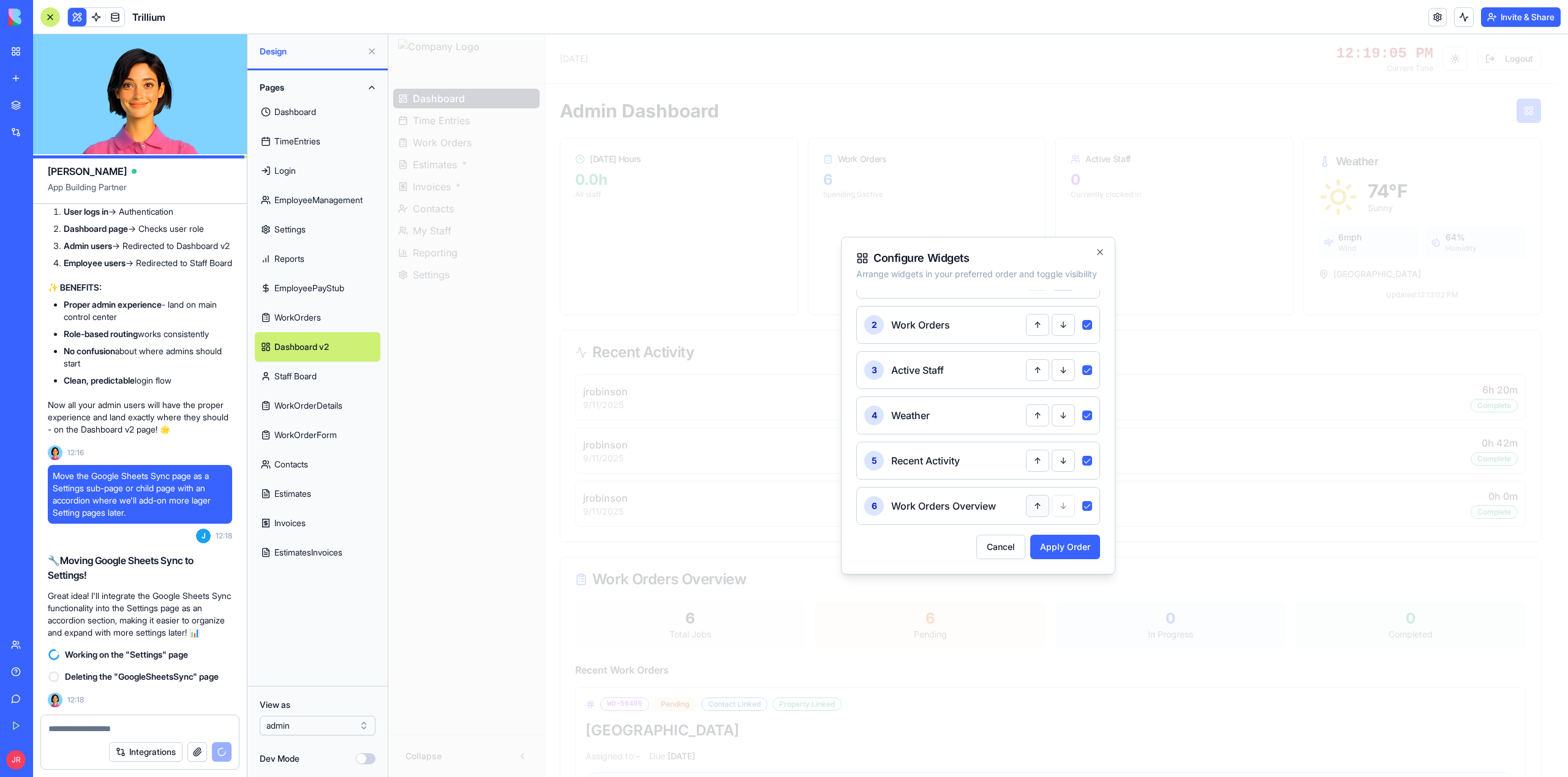
click at [1026, 500] on button "↑" at bounding box center [1038, 506] width 23 height 22
click at [1029, 463] on button "↑" at bounding box center [1038, 460] width 23 height 22
click at [1026, 407] on button "↑" at bounding box center [1038, 415] width 23 height 22
click at [1060, 551] on button "Apply Order" at bounding box center [1065, 548] width 70 height 25
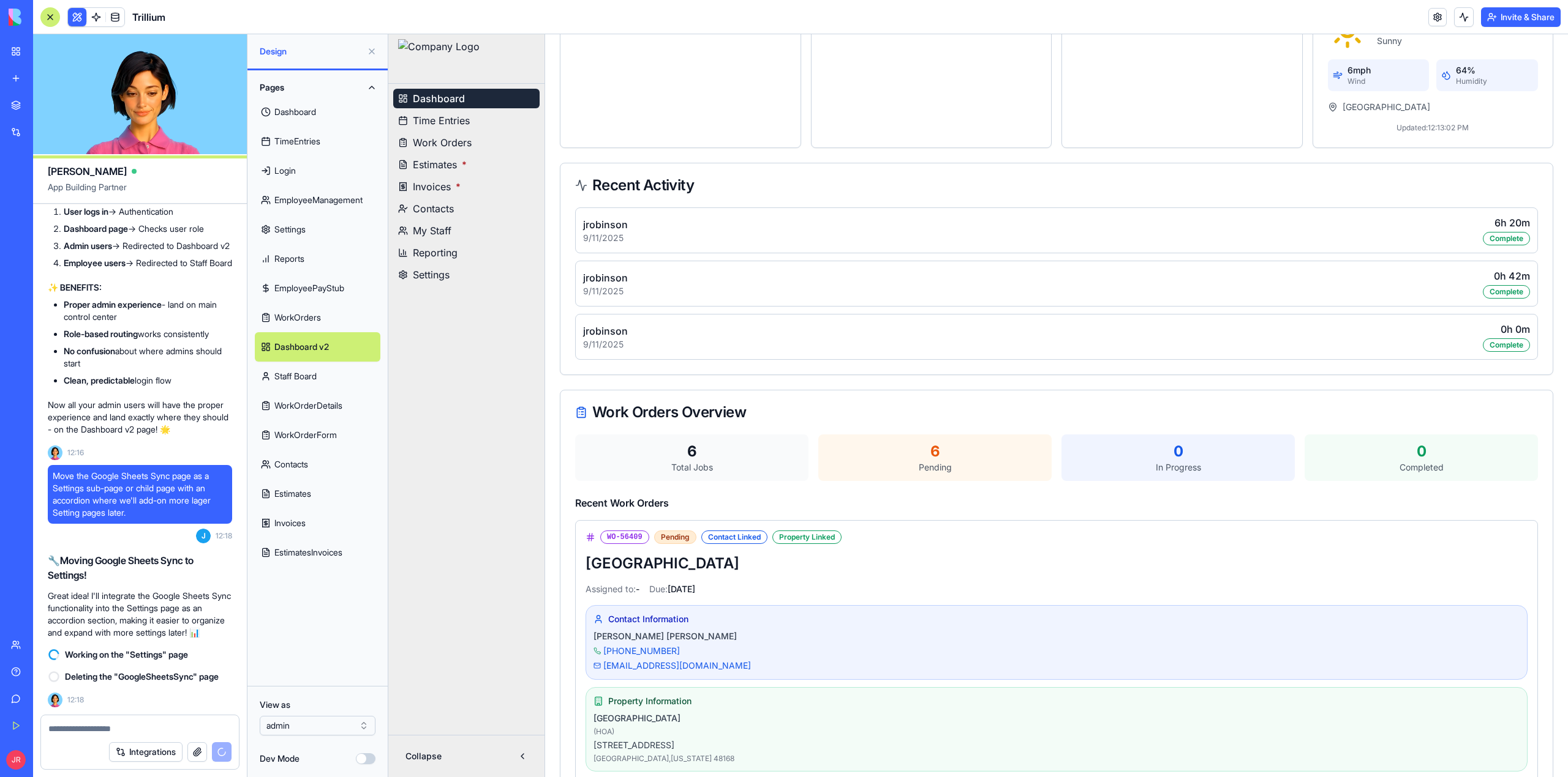
scroll to position [0, 0]
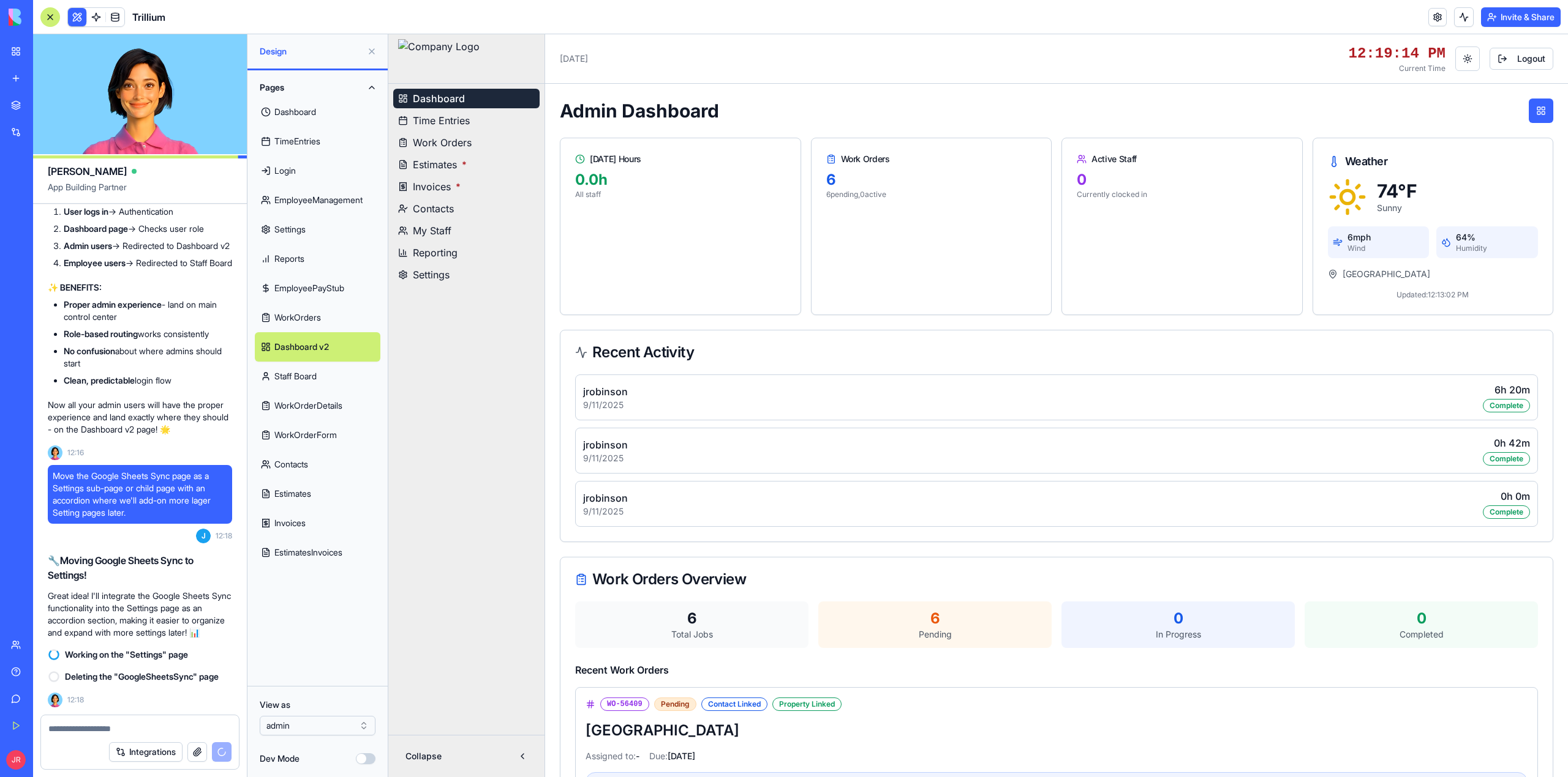
click at [453, 142] on span "Work Orders" at bounding box center [442, 142] width 59 height 15
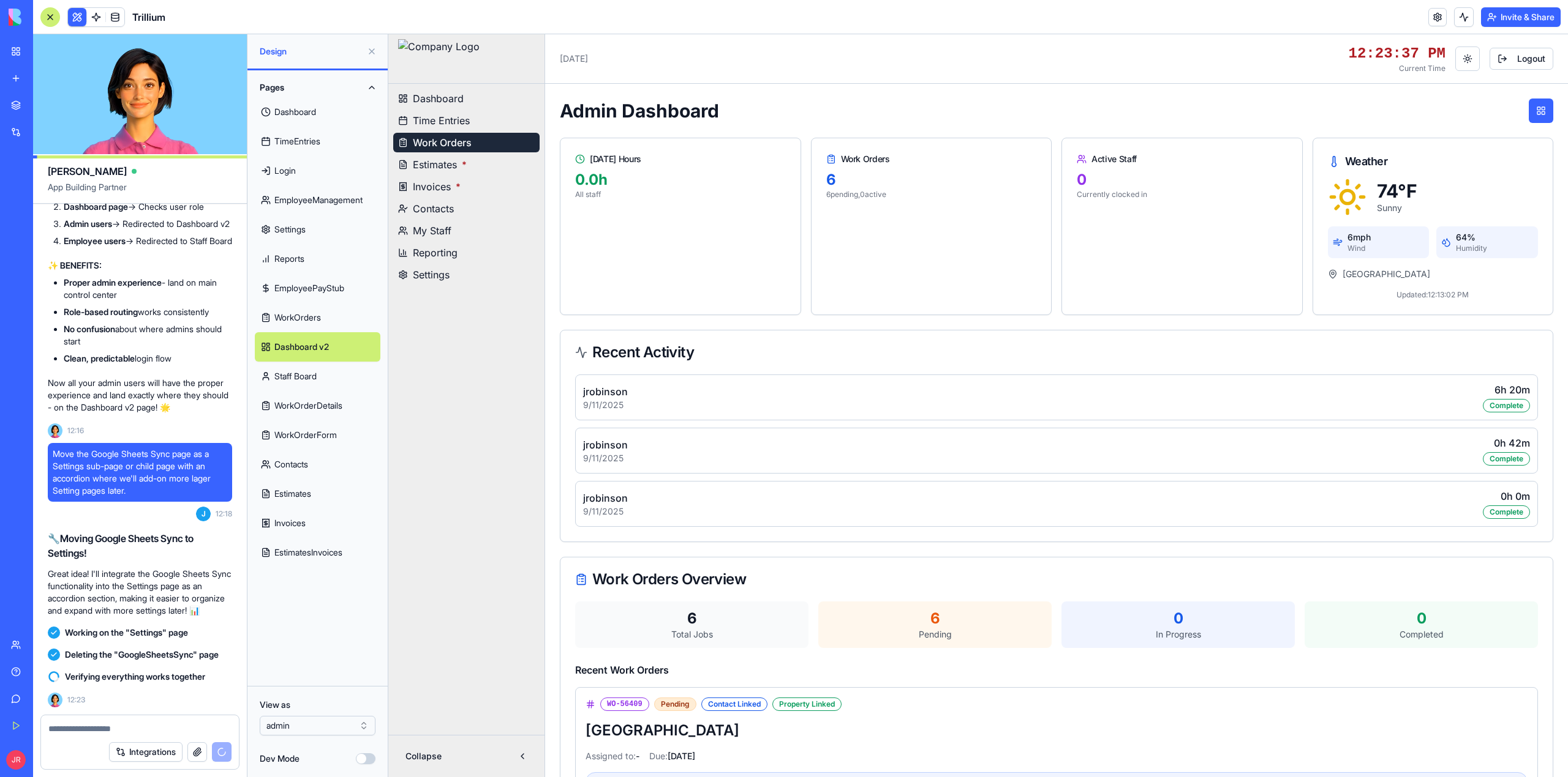
scroll to position [427131, 0]
